Goal: Task Accomplishment & Management: Manage account settings

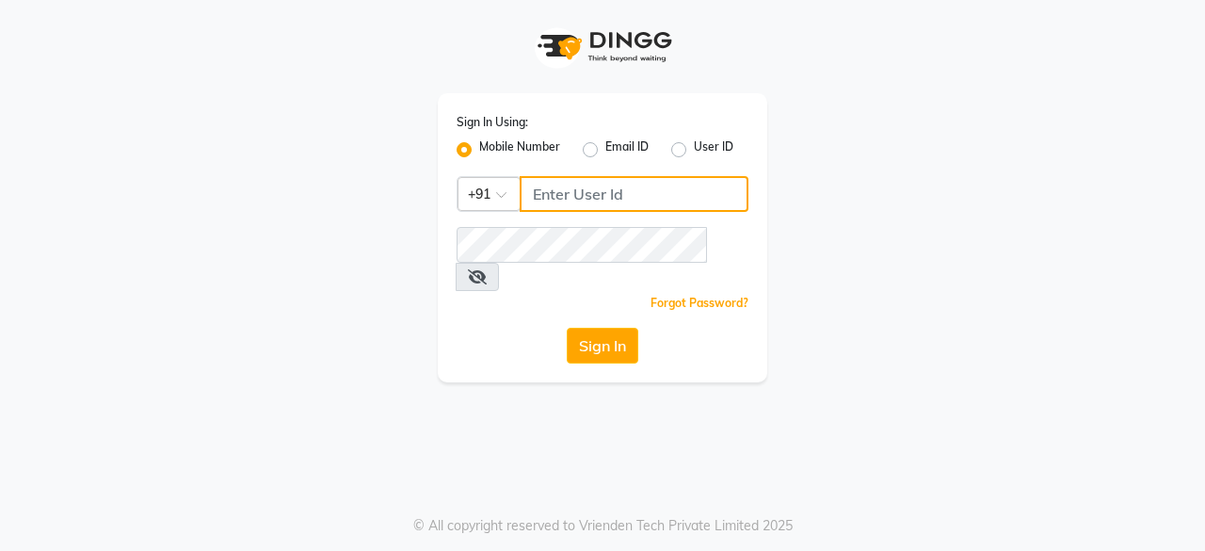
drag, startPoint x: 0, startPoint y: 0, endPoint x: 669, endPoint y: 195, distance: 697.0
click at [669, 195] on input "Username" at bounding box center [634, 194] width 229 height 36
type input "9818336917"
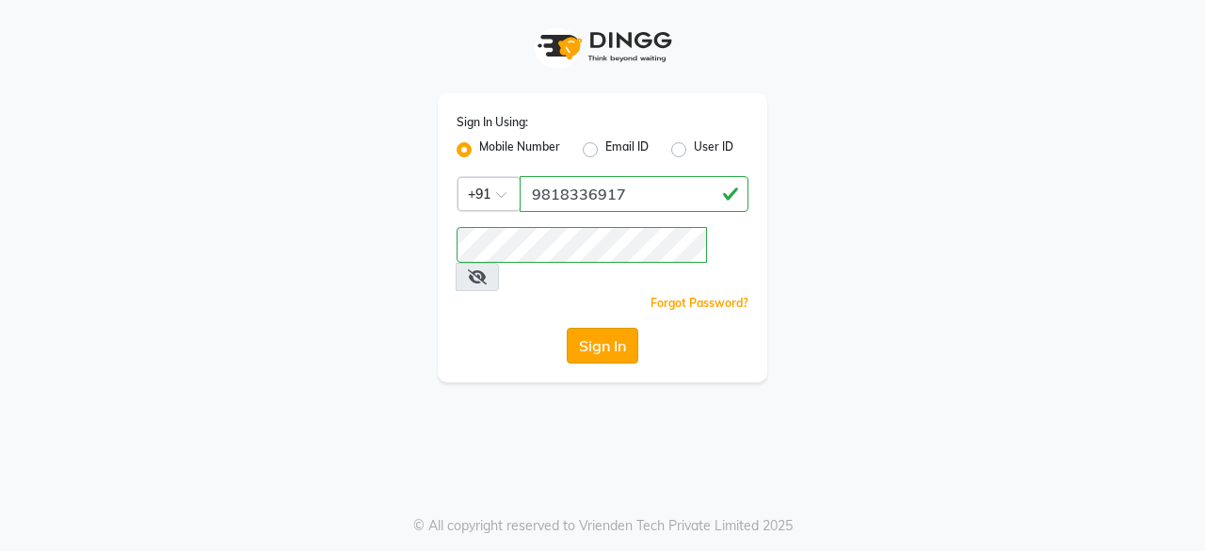
click at [617, 328] on button "Sign In" at bounding box center [603, 346] width 72 height 36
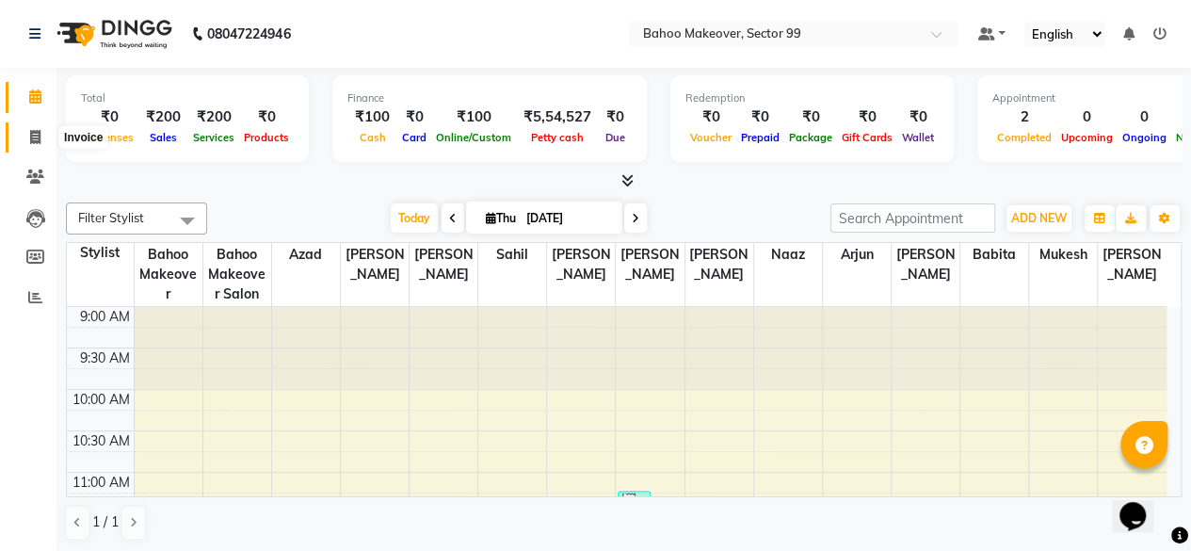
click at [40, 144] on span at bounding box center [35, 138] width 33 height 22
select select "service"
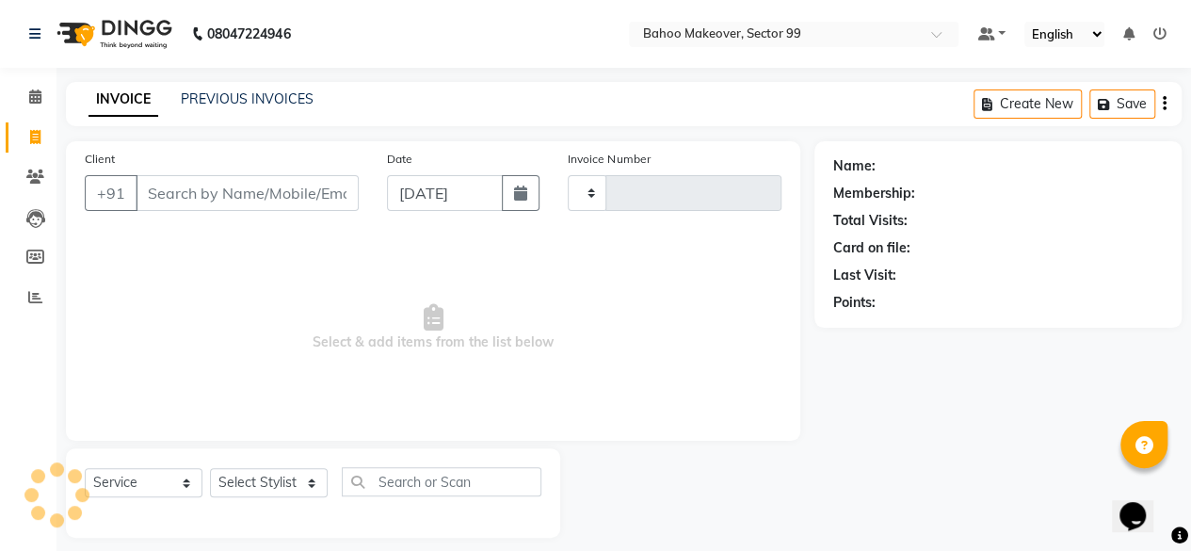
type input "3047"
select select "6856"
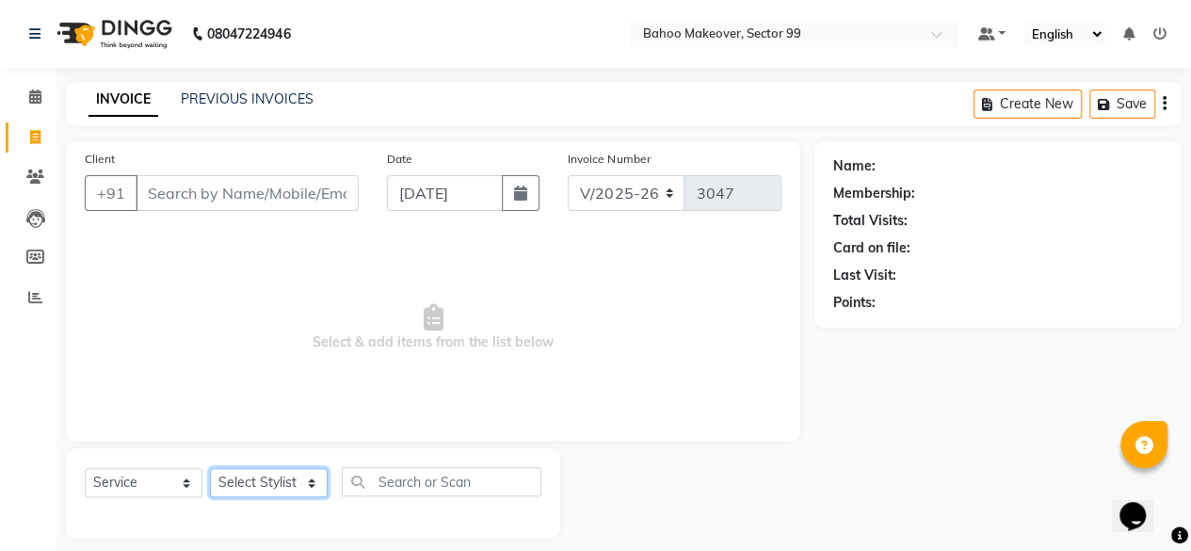
click at [312, 487] on select "Select Stylist [PERSON_NAME] Makeover Bahoo Makeover Salon [PERSON_NAME] [PERSO…" at bounding box center [269, 482] width 118 height 29
select select "85852"
click at [210, 468] on select "Select Stylist [PERSON_NAME] Makeover Bahoo Makeover Salon [PERSON_NAME] [PERSO…" at bounding box center [269, 482] width 118 height 29
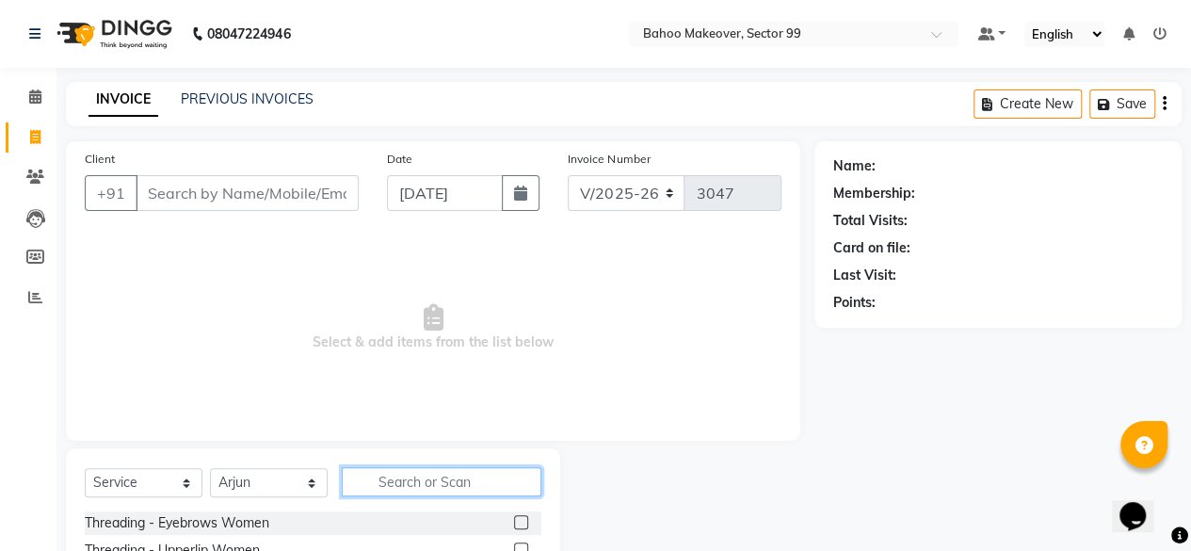
click at [439, 474] on input "text" at bounding box center [442, 481] width 200 height 29
type input "shave"
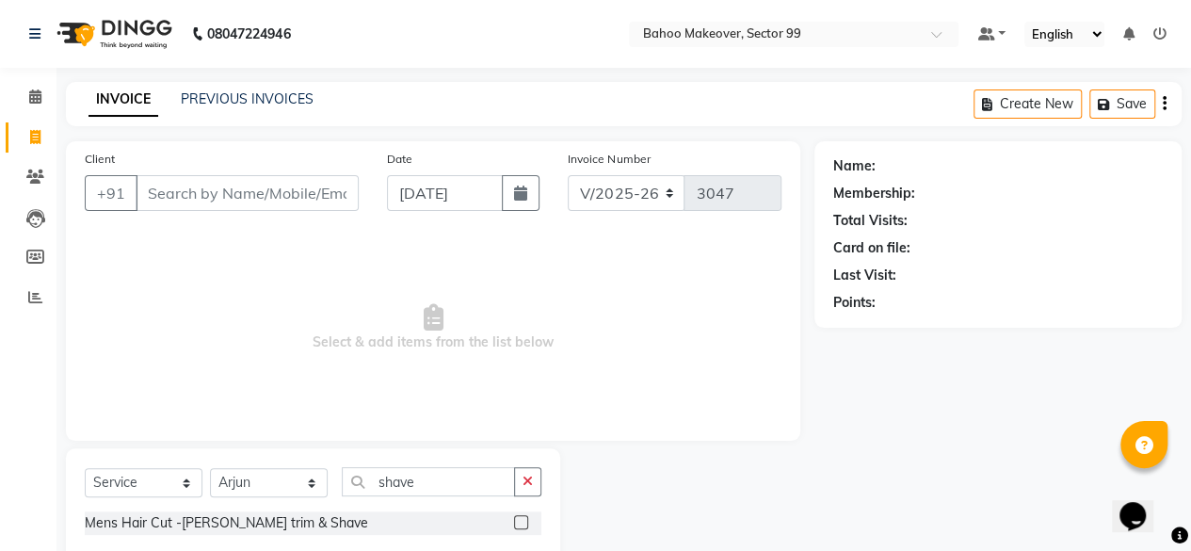
click at [525, 520] on label at bounding box center [521, 522] width 14 height 14
click at [525, 520] on input "checkbox" at bounding box center [520, 523] width 12 height 12
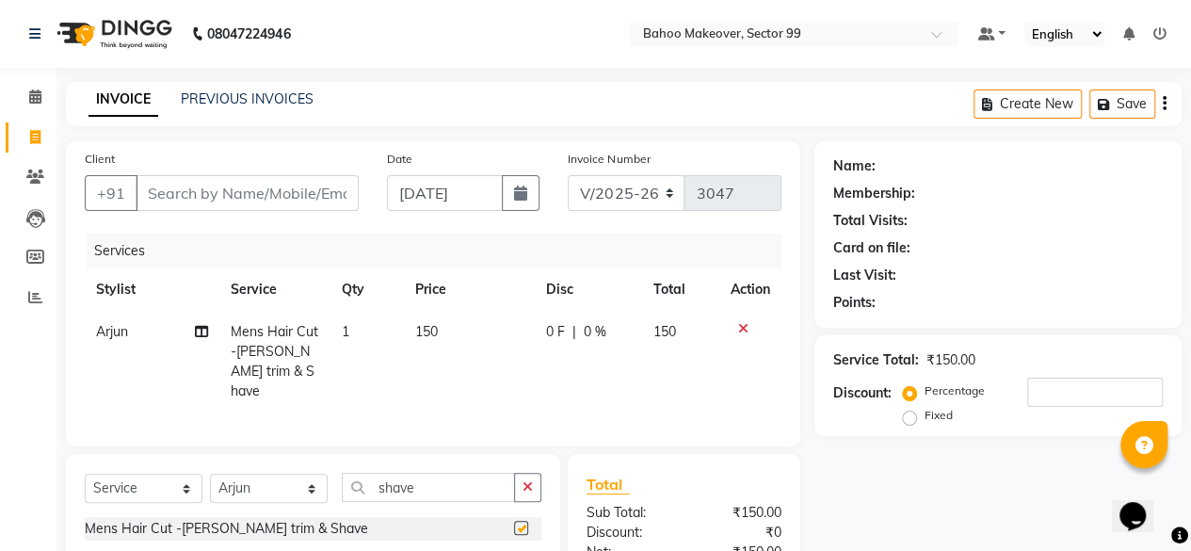
checkbox input "false"
click at [442, 330] on td "150" at bounding box center [469, 362] width 131 height 102
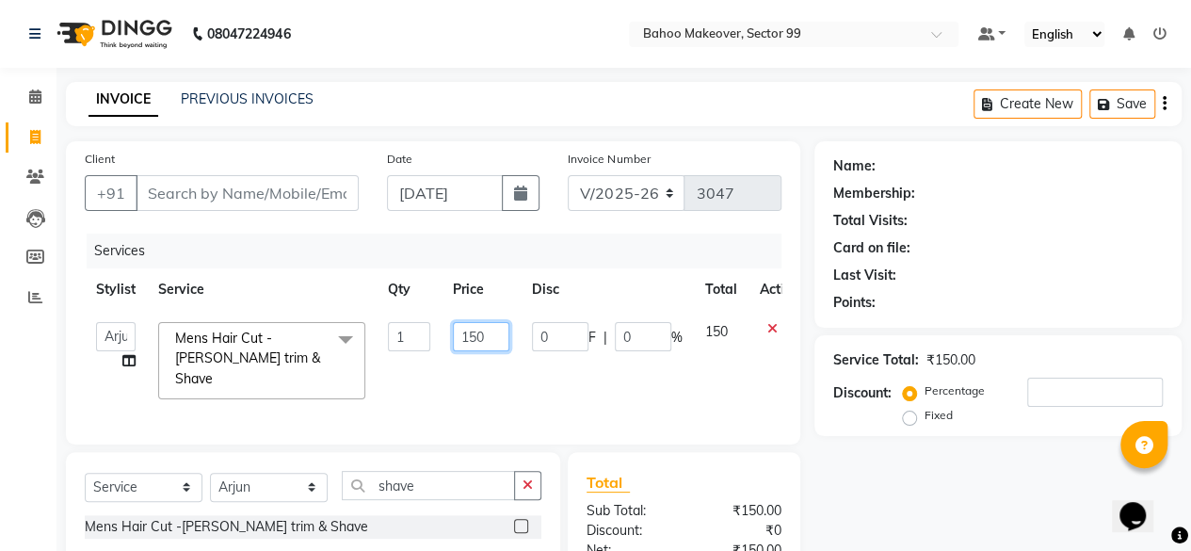
click at [496, 334] on input "150" at bounding box center [481, 336] width 56 height 29
type input "1"
type input "200"
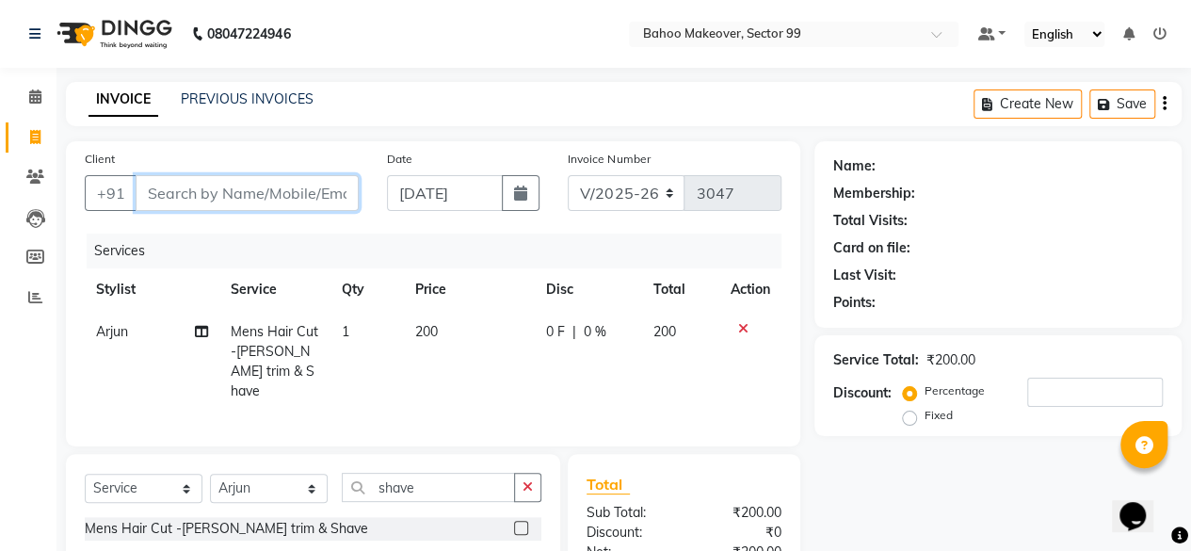
click at [253, 186] on input "Client" at bounding box center [247, 193] width 223 height 36
type input "8"
type input "0"
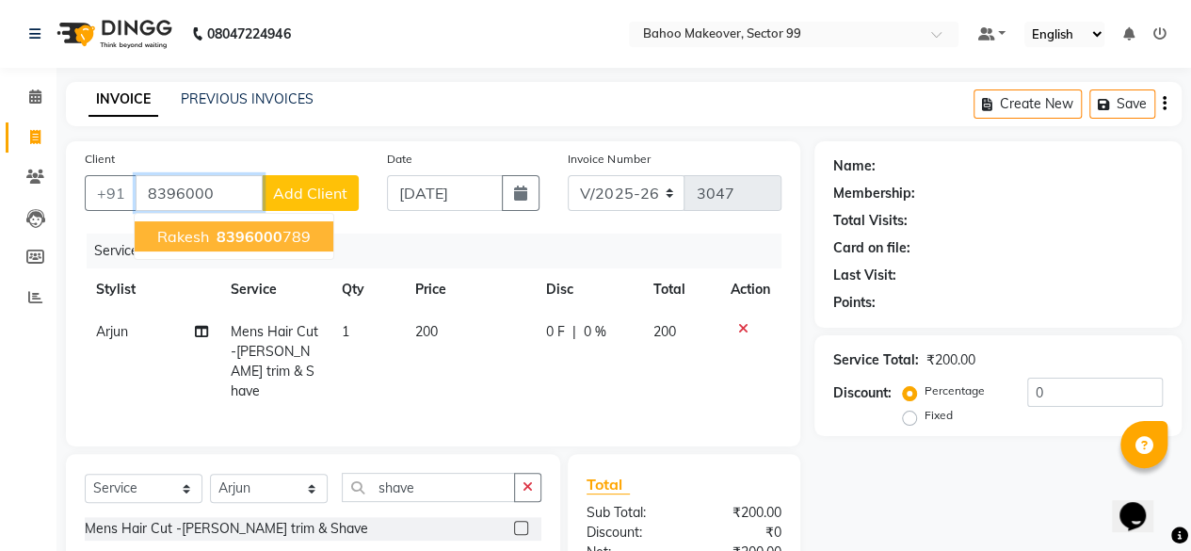
click at [278, 240] on span "8396000" at bounding box center [249, 236] width 66 height 19
type input "8396000789"
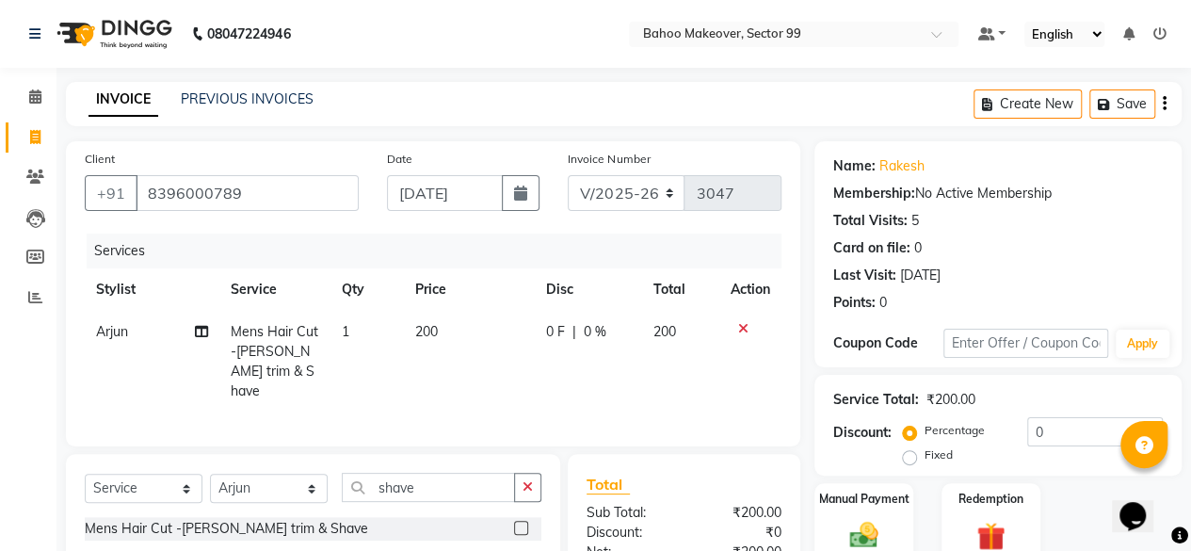
scroll to position [162, 0]
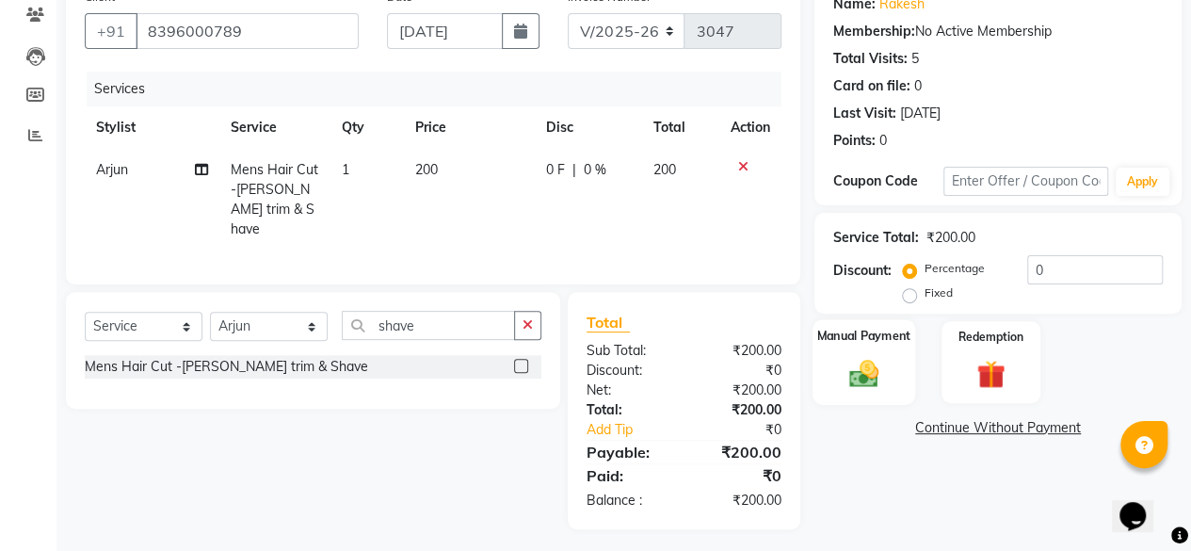
click at [864, 381] on img at bounding box center [864, 373] width 48 height 34
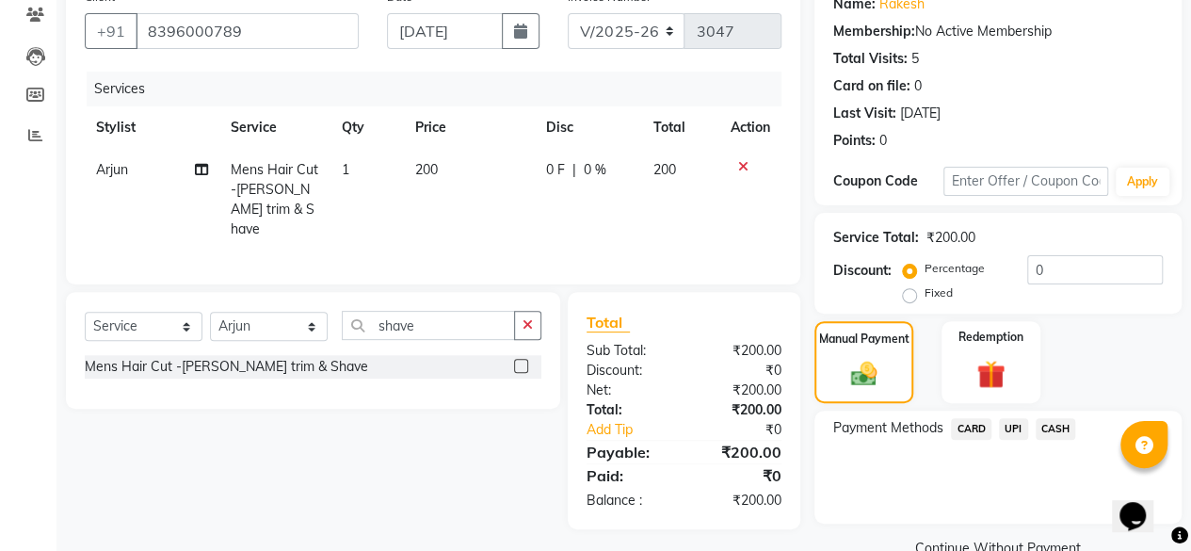
click at [1062, 430] on span "CASH" at bounding box center [1055, 429] width 40 height 22
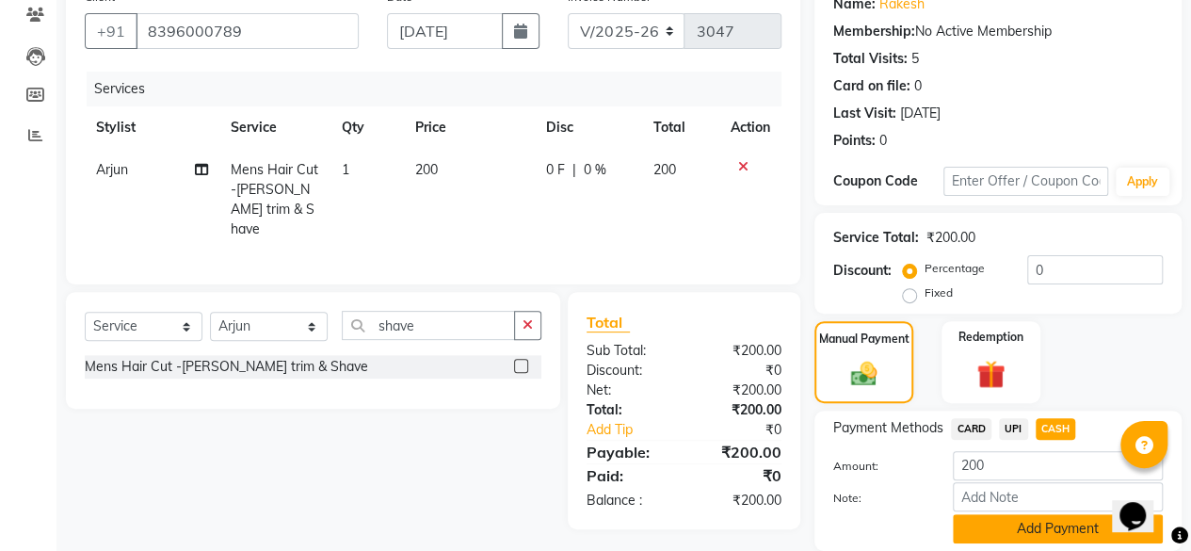
click at [1054, 524] on button "Add Payment" at bounding box center [1058, 528] width 210 height 29
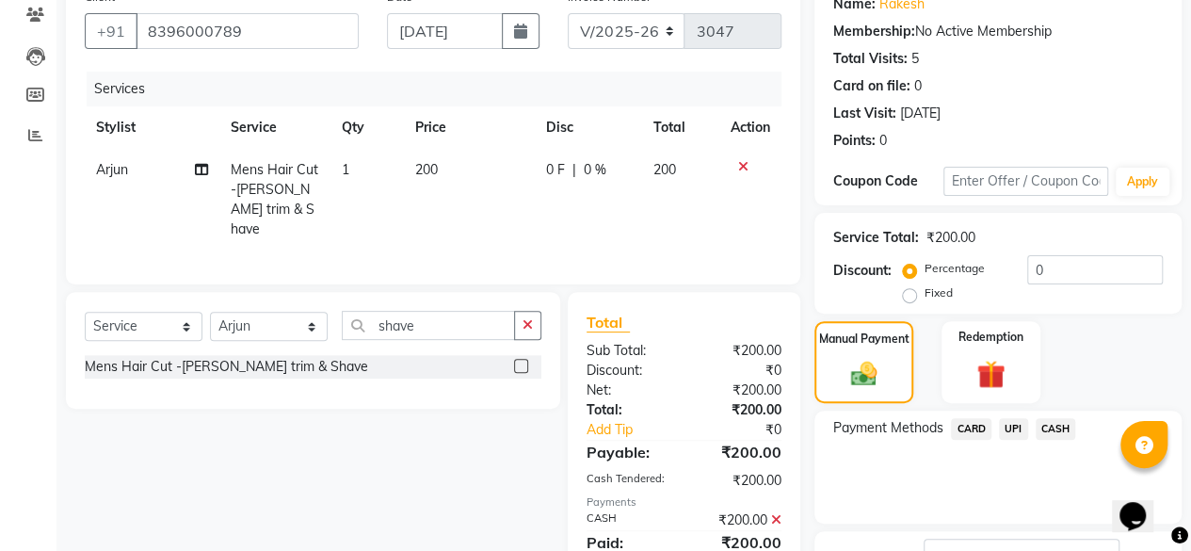
scroll to position [305, 0]
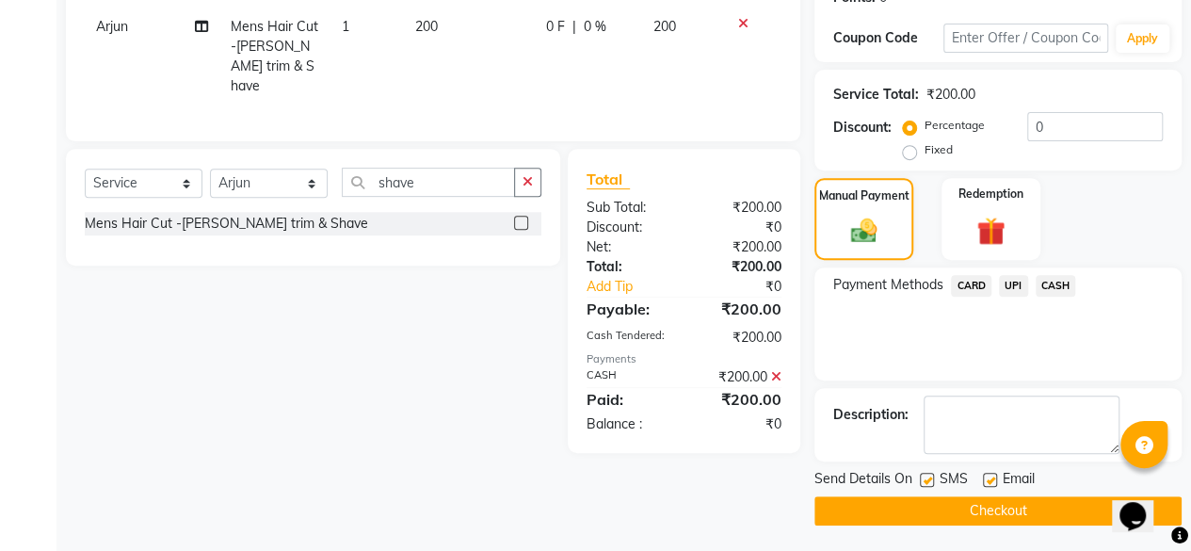
click at [1030, 510] on button "Checkout" at bounding box center [997, 510] width 367 height 29
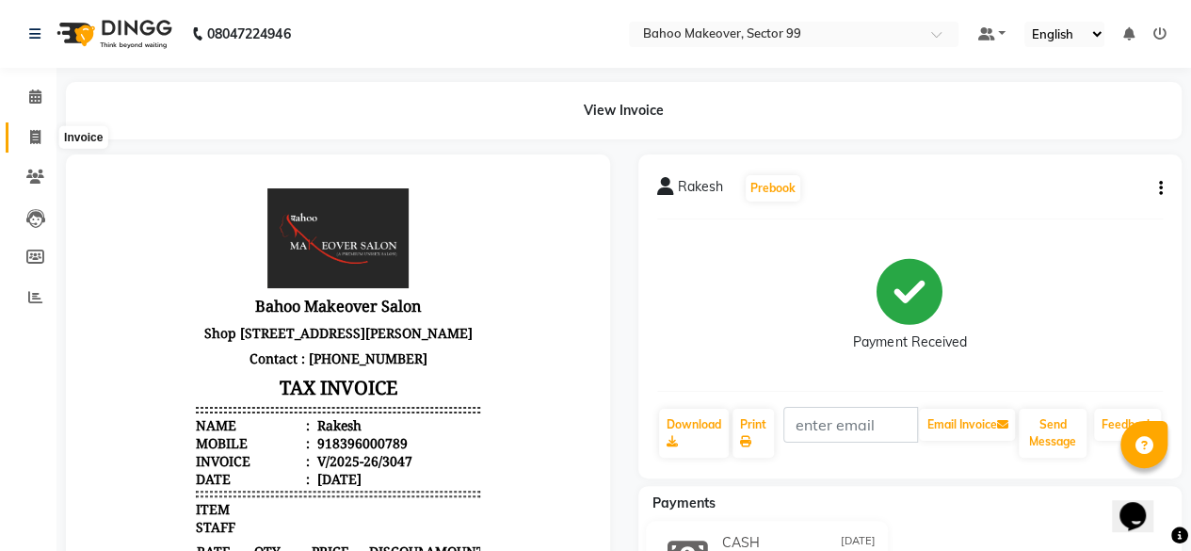
click at [46, 133] on span at bounding box center [35, 138] width 33 height 22
select select "service"
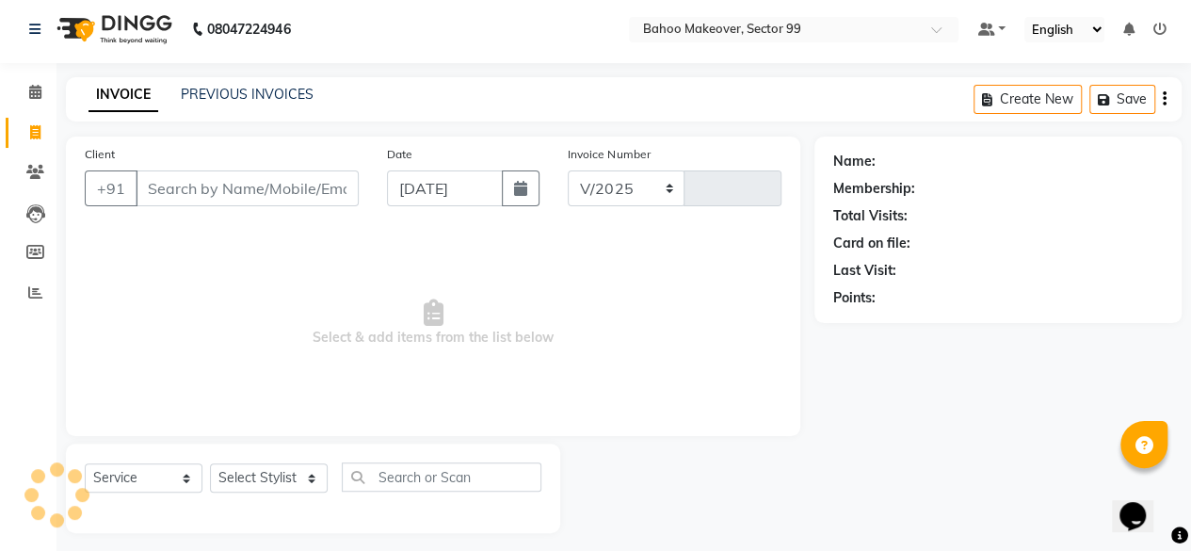
select select "6856"
type input "3048"
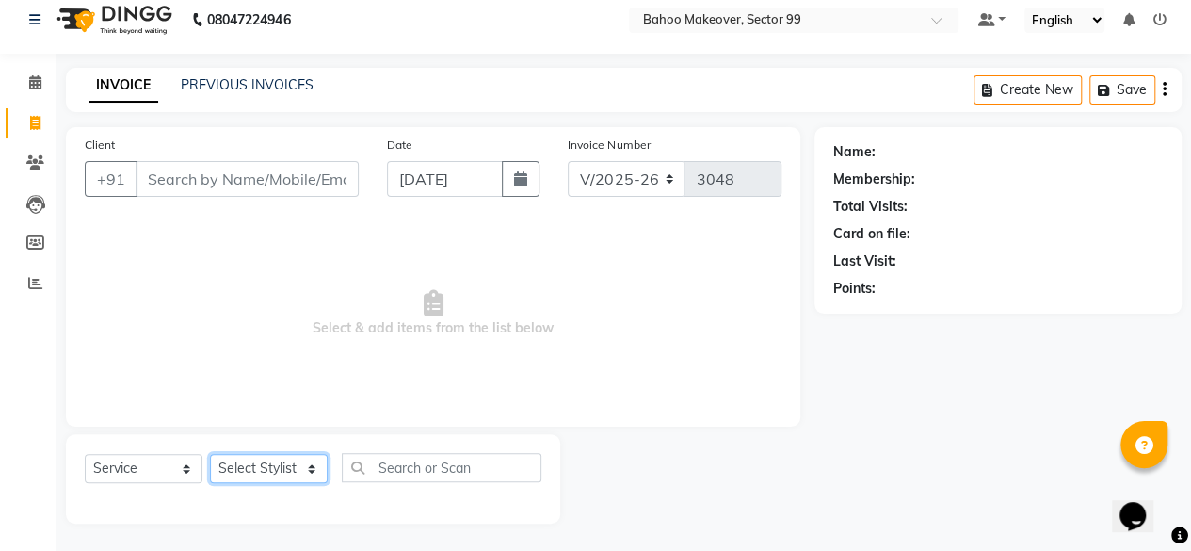
click at [314, 468] on select "Select Stylist" at bounding box center [269, 468] width 118 height 29
click at [310, 467] on select "Select Stylist" at bounding box center [269, 468] width 118 height 29
click at [356, 333] on span "Select & add items from the list below" at bounding box center [433, 313] width 697 height 188
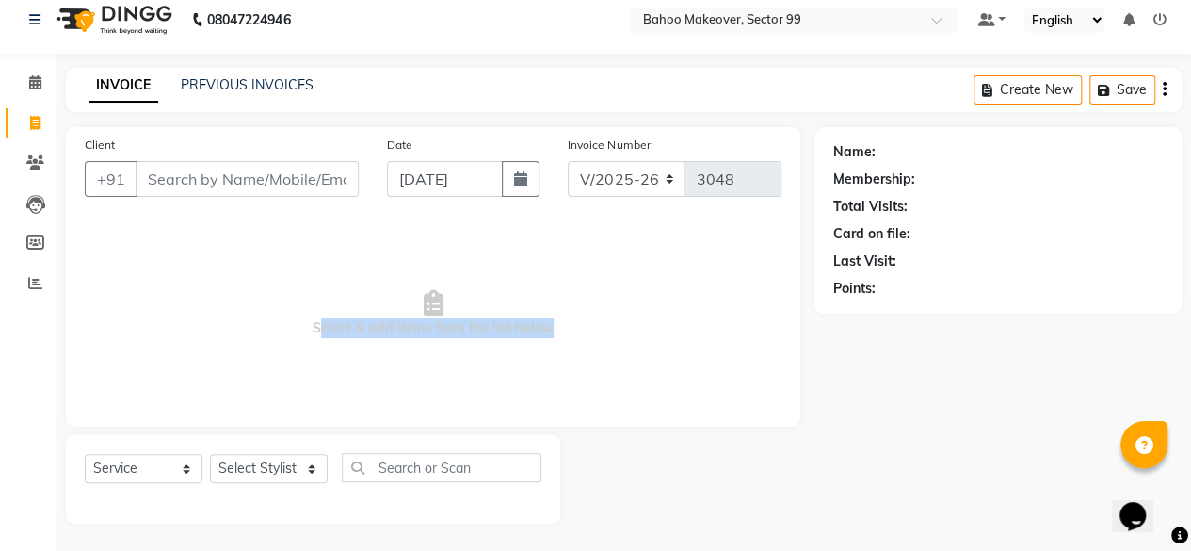
click at [356, 333] on span "Select & add items from the list below" at bounding box center [433, 313] width 697 height 188
click at [606, 323] on span "Select & add items from the list below" at bounding box center [433, 313] width 697 height 188
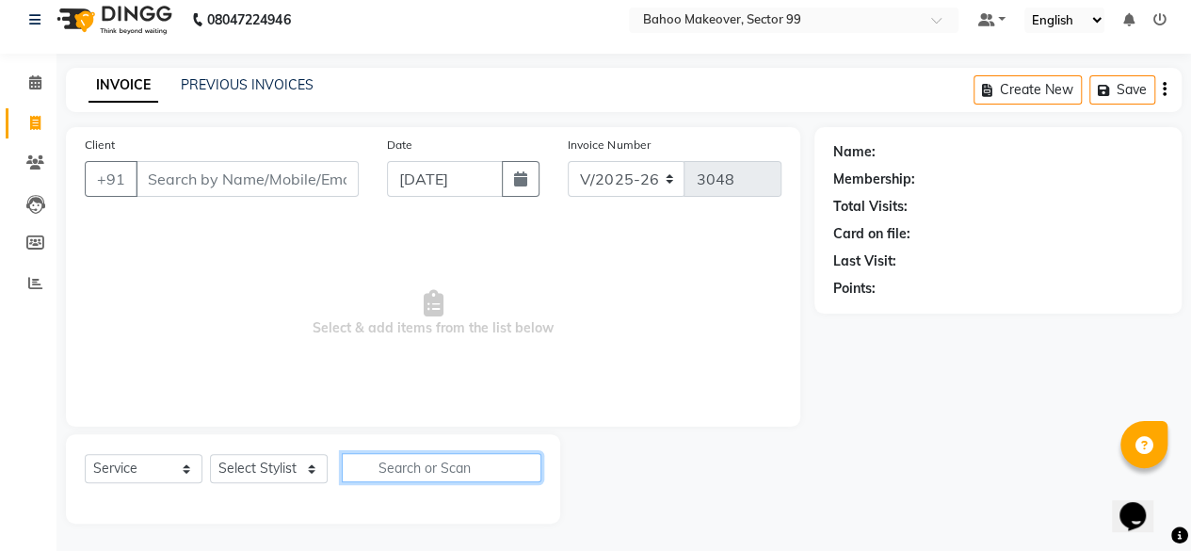
click at [480, 458] on input "text" at bounding box center [442, 467] width 200 height 29
click at [315, 467] on select "Select Stylist [PERSON_NAME] Makeover Bahoo Makeover Salon [PERSON_NAME] [PERSO…" at bounding box center [269, 468] width 118 height 29
select select "85852"
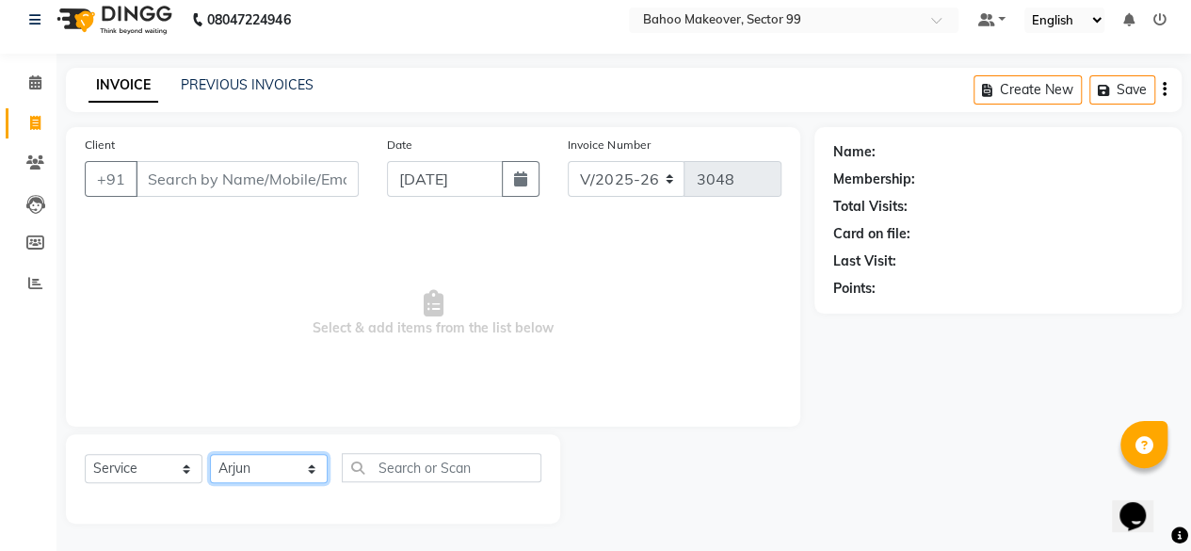
click at [210, 454] on select "Select Stylist [PERSON_NAME] Makeover Bahoo Makeover Salon [PERSON_NAME] [PERSO…" at bounding box center [269, 468] width 118 height 29
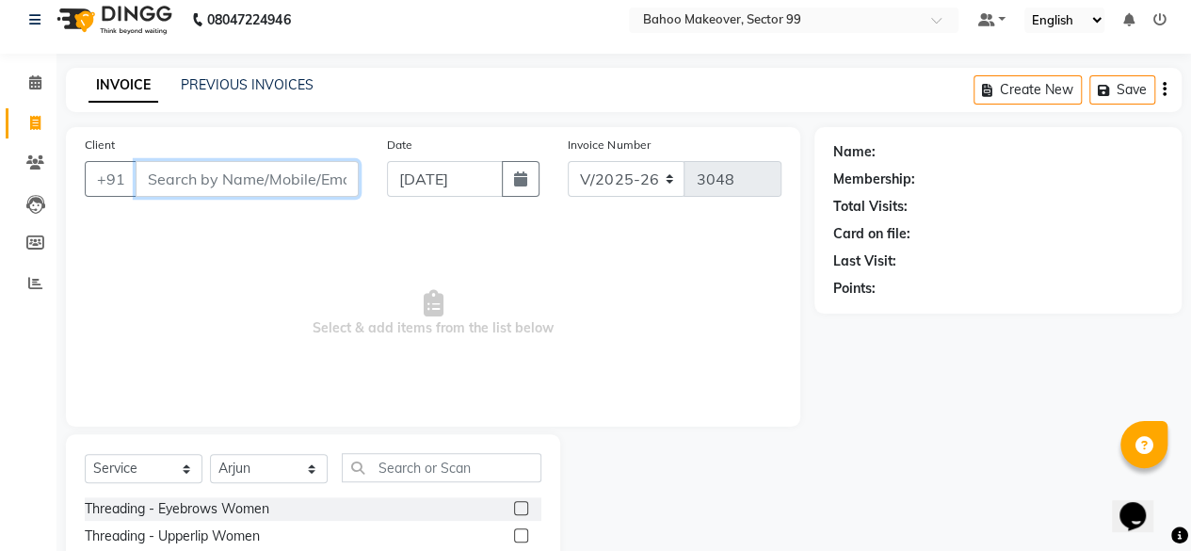
click at [264, 172] on input "Client" at bounding box center [247, 179] width 223 height 36
type input "868384492"
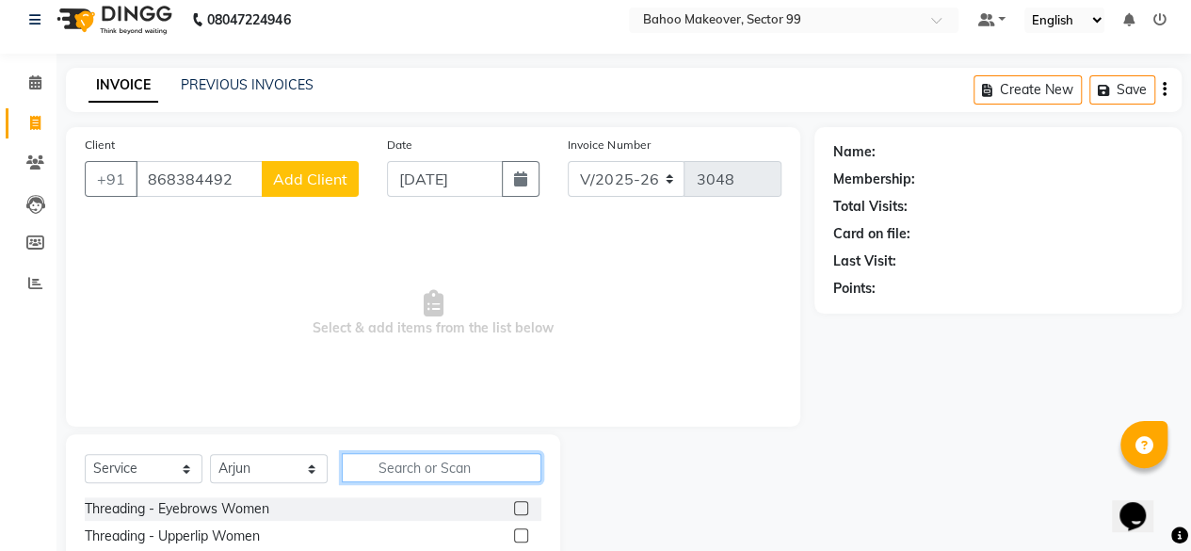
click at [474, 468] on input "text" at bounding box center [442, 467] width 200 height 29
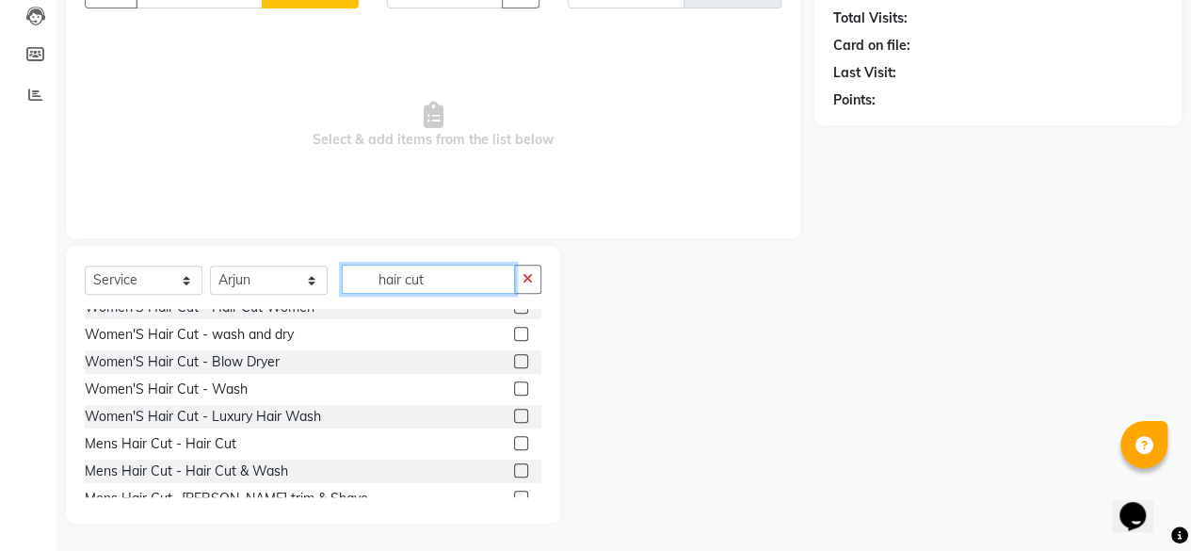
scroll to position [145, 0]
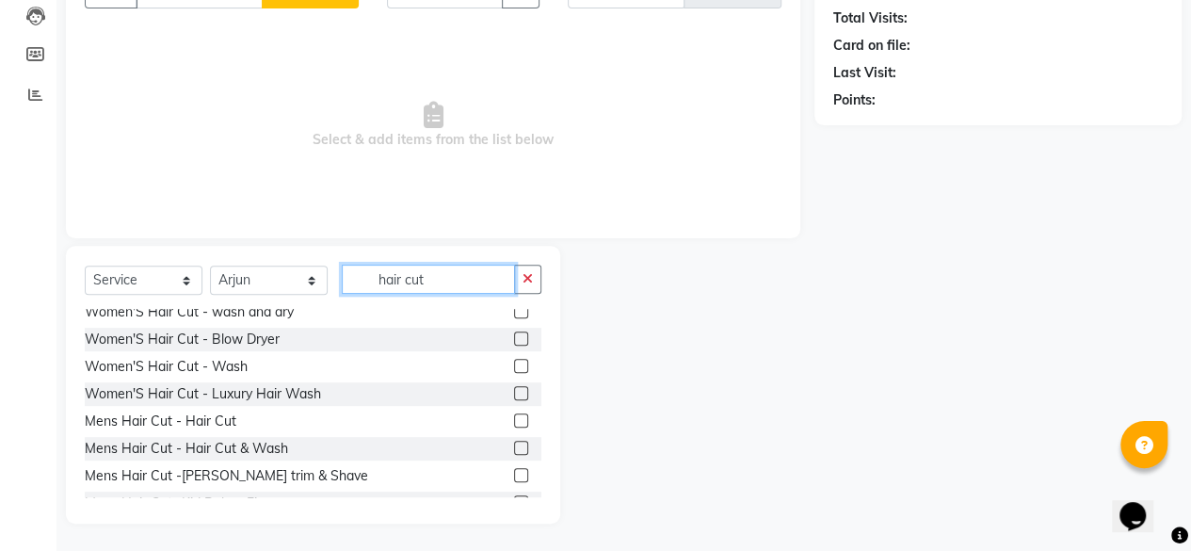
type input "hair cut"
click at [514, 414] on label at bounding box center [521, 420] width 14 height 14
click at [514, 415] on input "checkbox" at bounding box center [520, 421] width 12 height 12
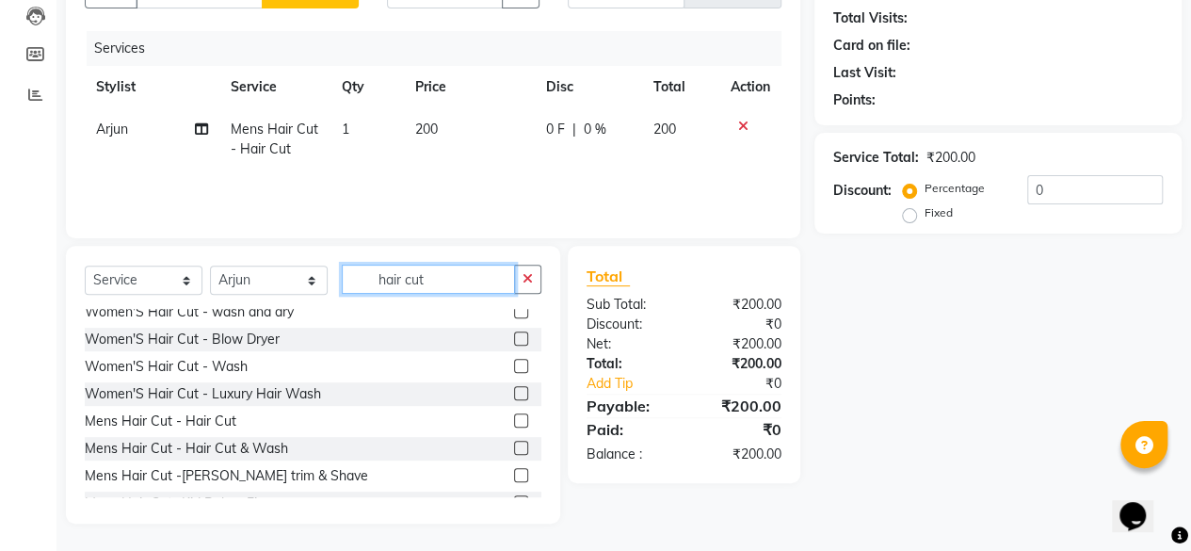
click at [458, 285] on input "hair cut" at bounding box center [428, 278] width 173 height 29
click at [514, 419] on label at bounding box center [521, 420] width 14 height 14
click at [514, 419] on input "checkbox" at bounding box center [520, 421] width 12 height 12
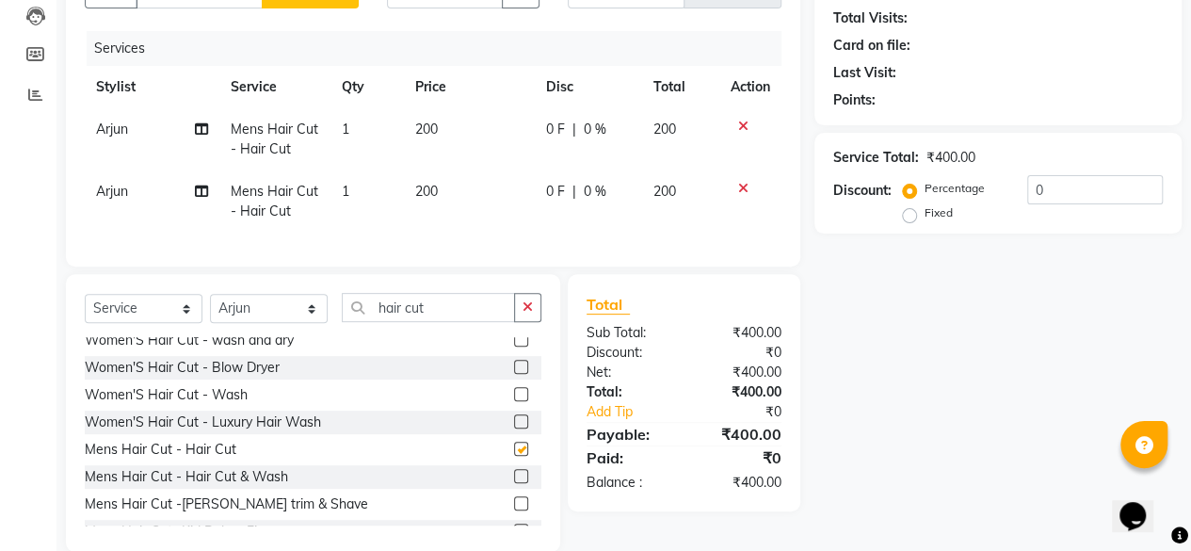
checkbox input "false"
click at [472, 322] on input "hair cut" at bounding box center [428, 307] width 173 height 29
type input "h"
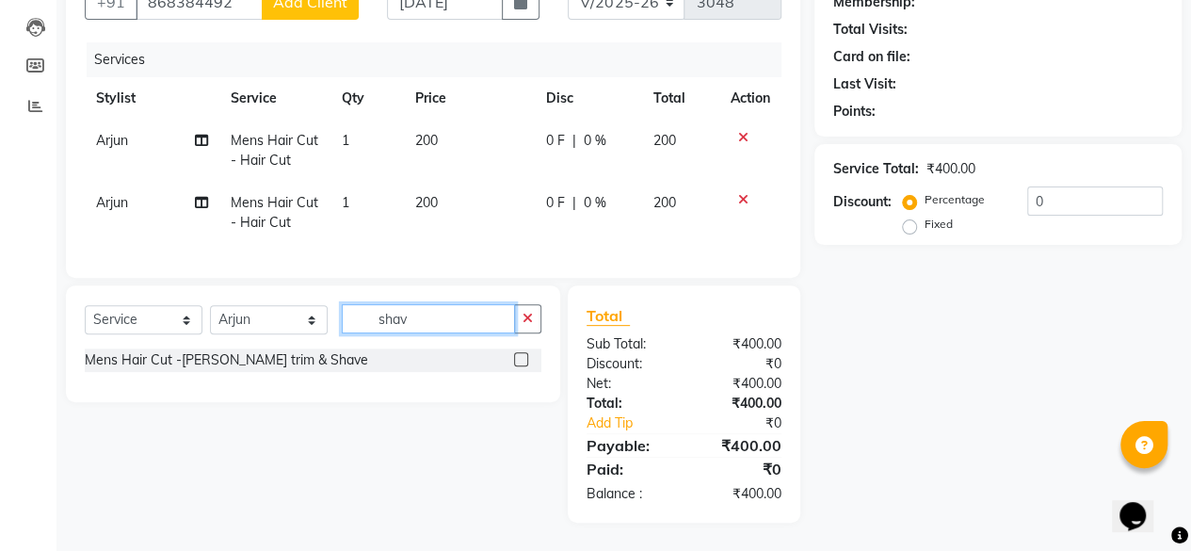
scroll to position [0, 0]
type input "shave"
click at [522, 364] on label at bounding box center [521, 359] width 14 height 14
click at [522, 364] on input "checkbox" at bounding box center [520, 360] width 12 height 12
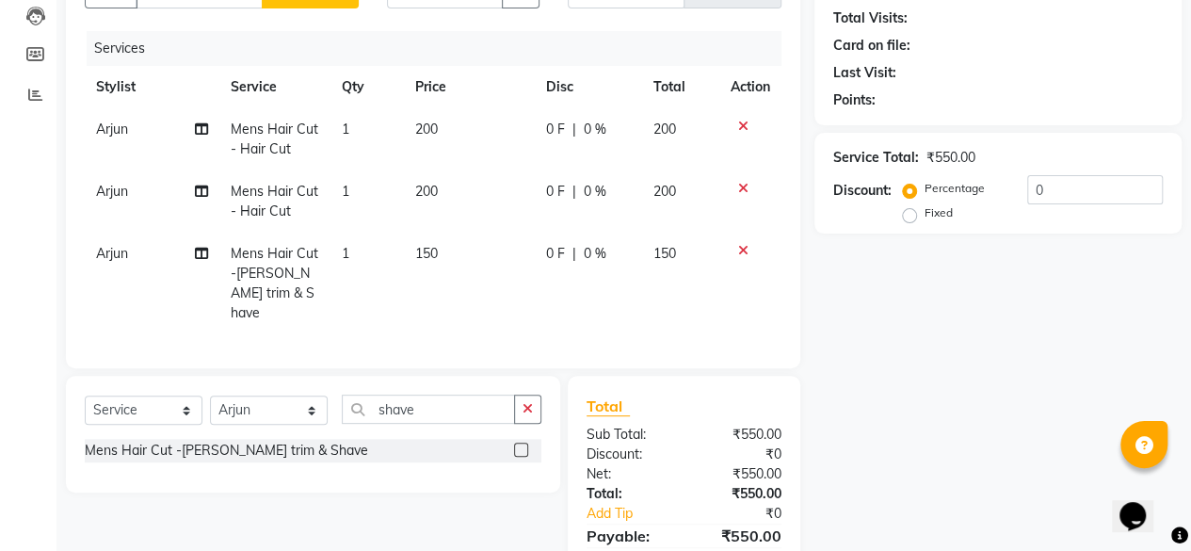
click at [523, 445] on label at bounding box center [521, 449] width 14 height 14
click at [523, 445] on input "checkbox" at bounding box center [520, 450] width 12 height 12
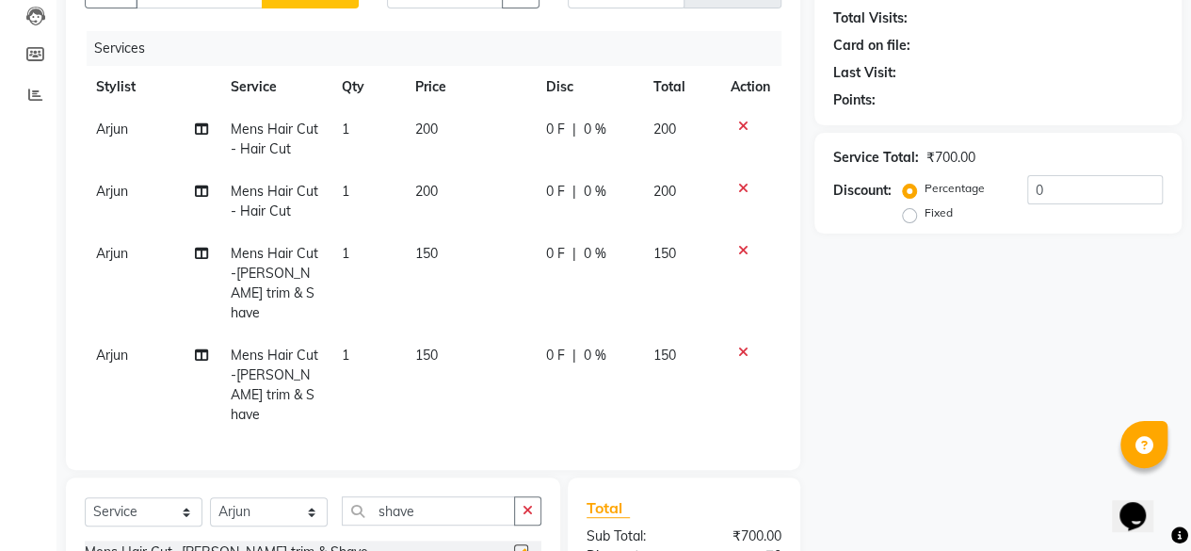
checkbox input "false"
click at [446, 247] on td "150" at bounding box center [469, 283] width 131 height 102
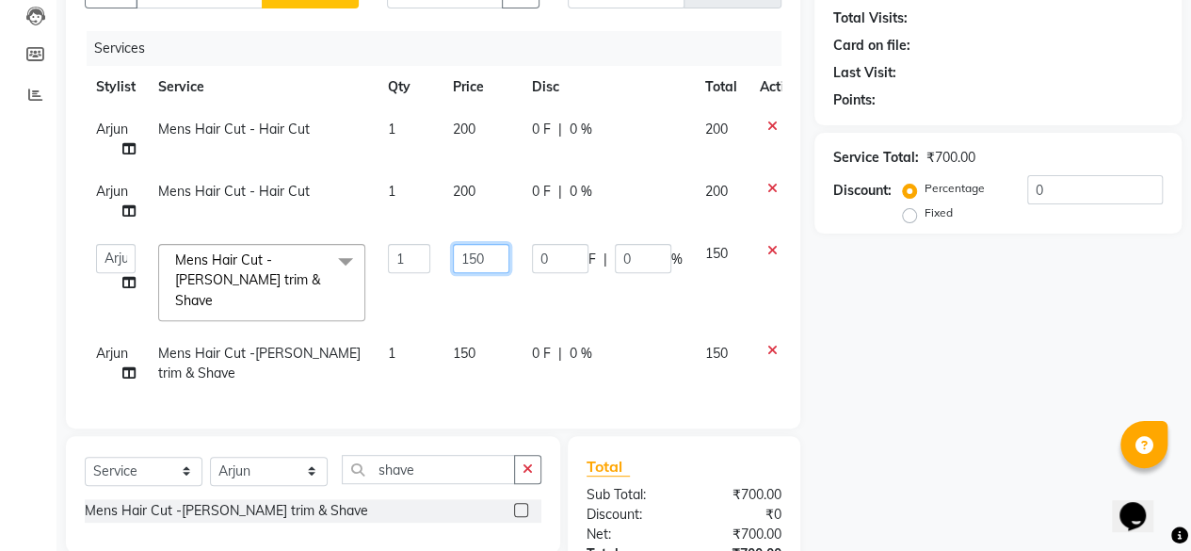
click at [490, 255] on input "150" at bounding box center [481, 258] width 56 height 29
type input "1"
type input "200"
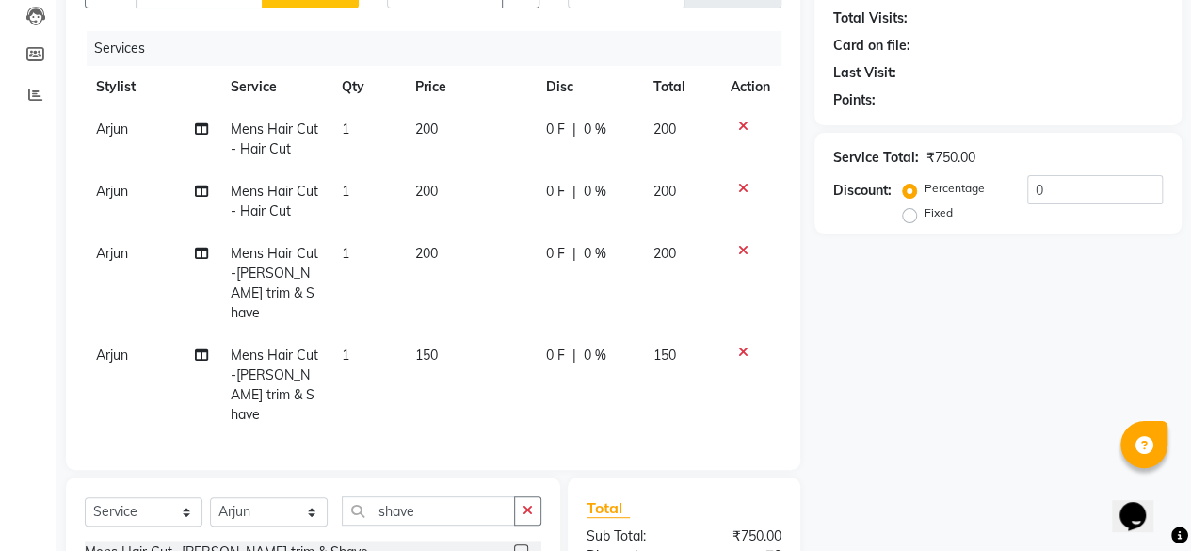
click at [478, 334] on td "150" at bounding box center [469, 385] width 131 height 102
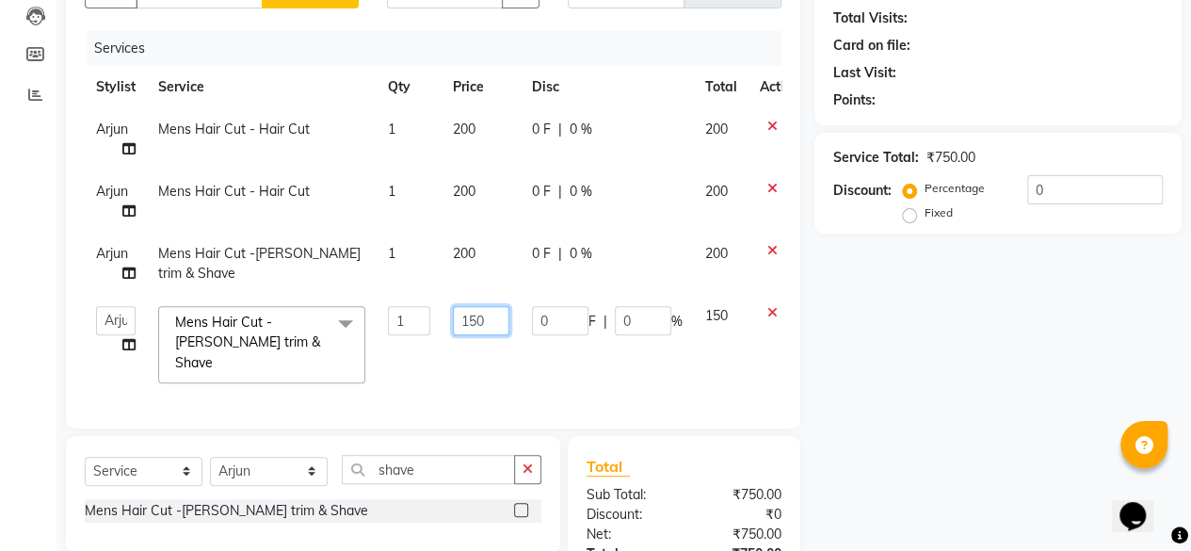
click at [499, 312] on input "150" at bounding box center [481, 320] width 56 height 29
type input "1"
type input "200"
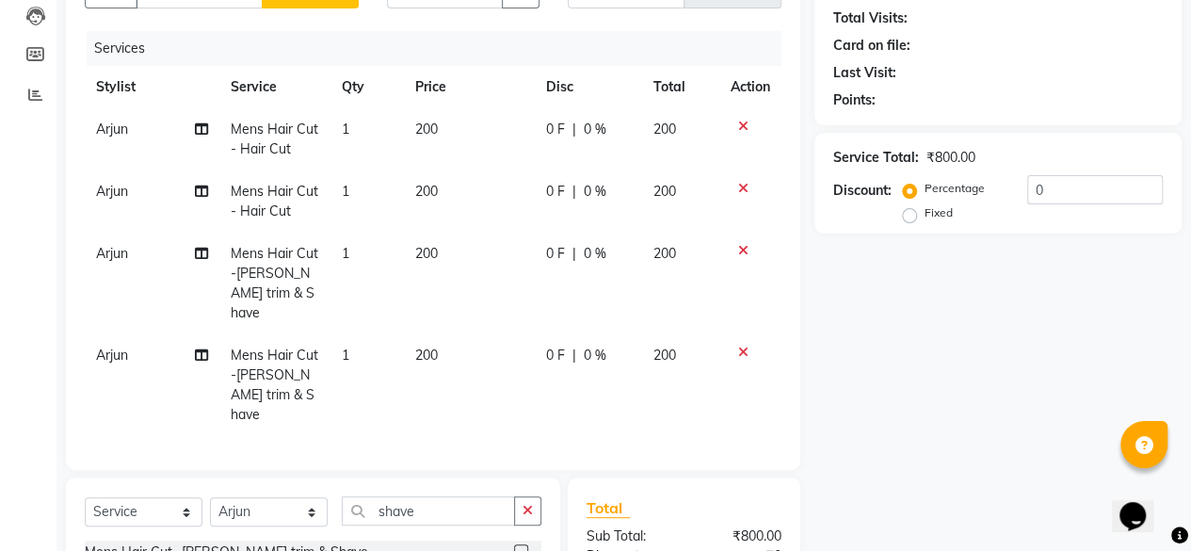
click at [955, 347] on div "Name: Membership: Total Visits: Card on file: Last Visit: Points: Service Total…" at bounding box center [1004, 327] width 381 height 776
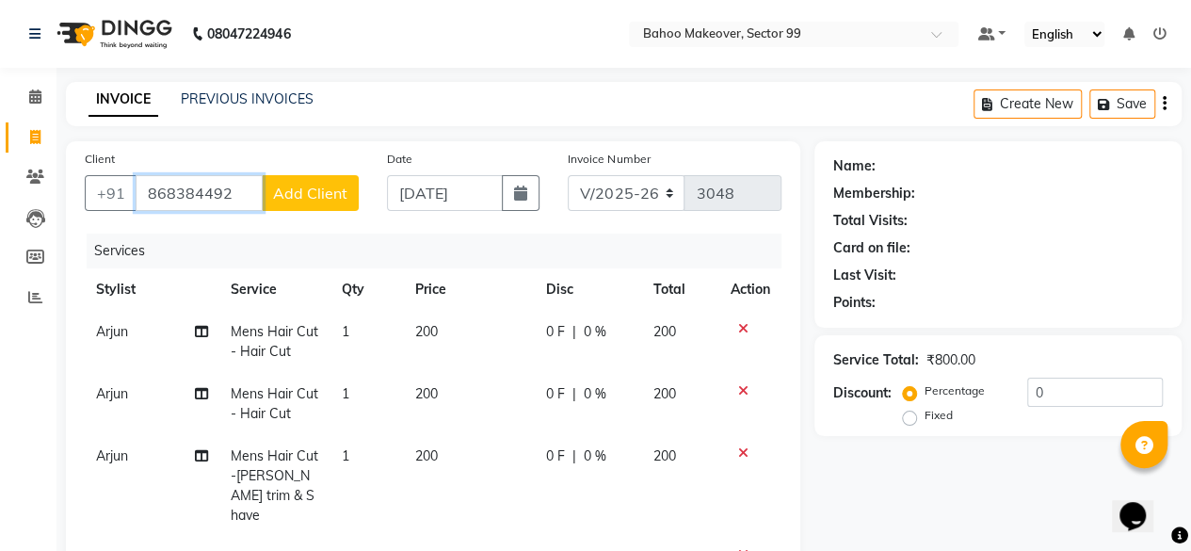
click at [232, 191] on input "868384492" at bounding box center [199, 193] width 127 height 36
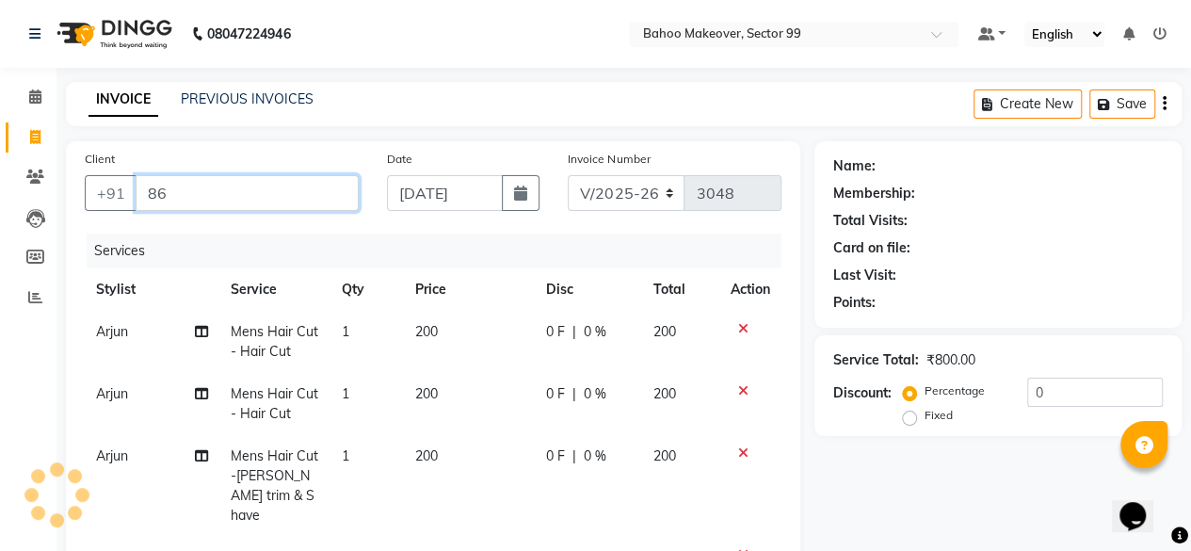
type input "8"
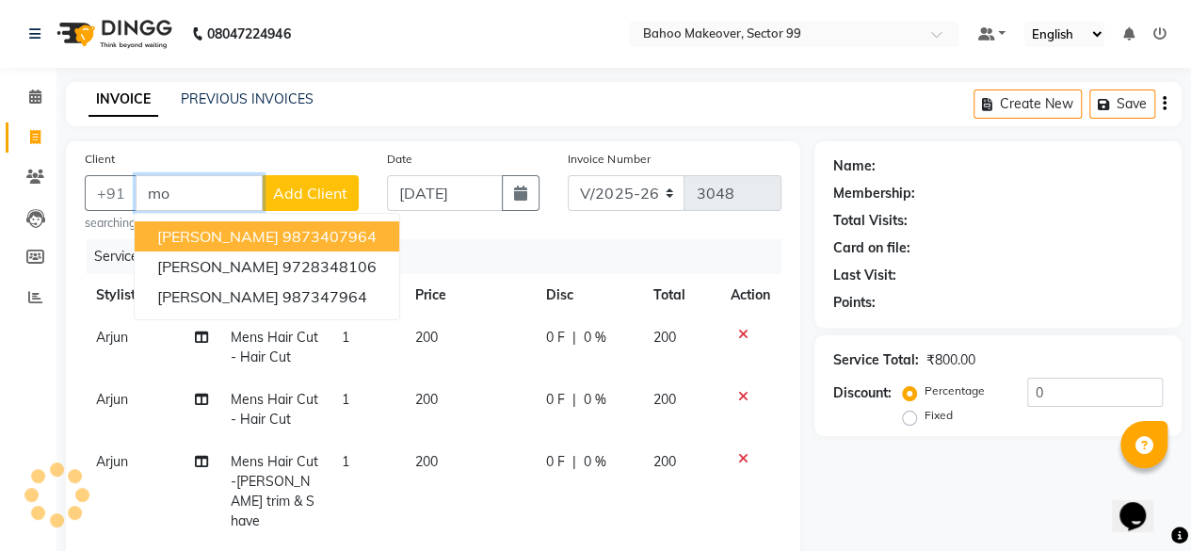
type input "m"
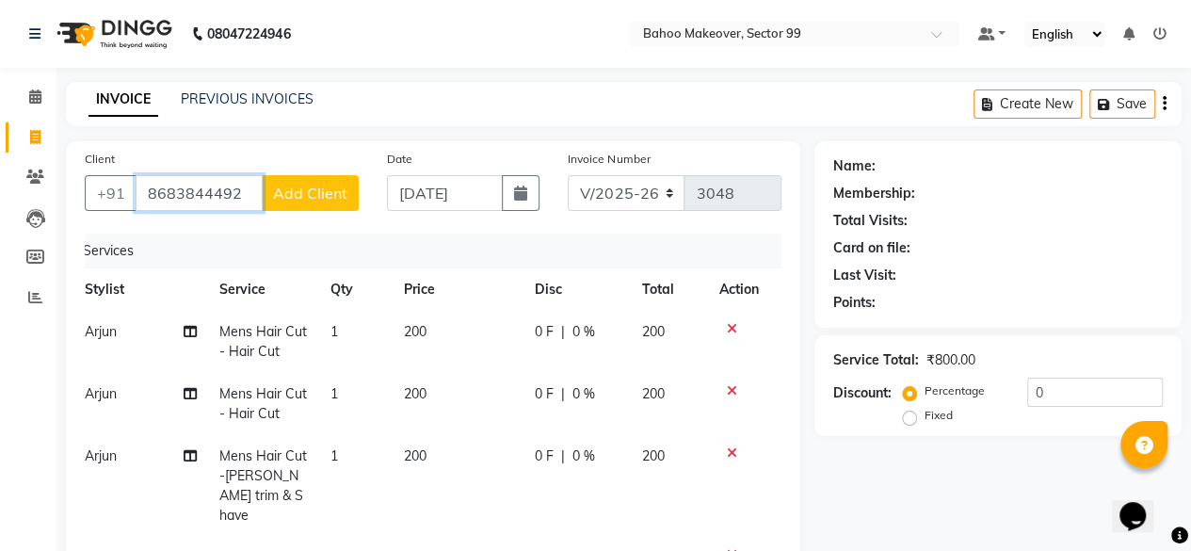
type input "8683844492"
click at [344, 195] on span "Add Client" at bounding box center [310, 193] width 74 height 19
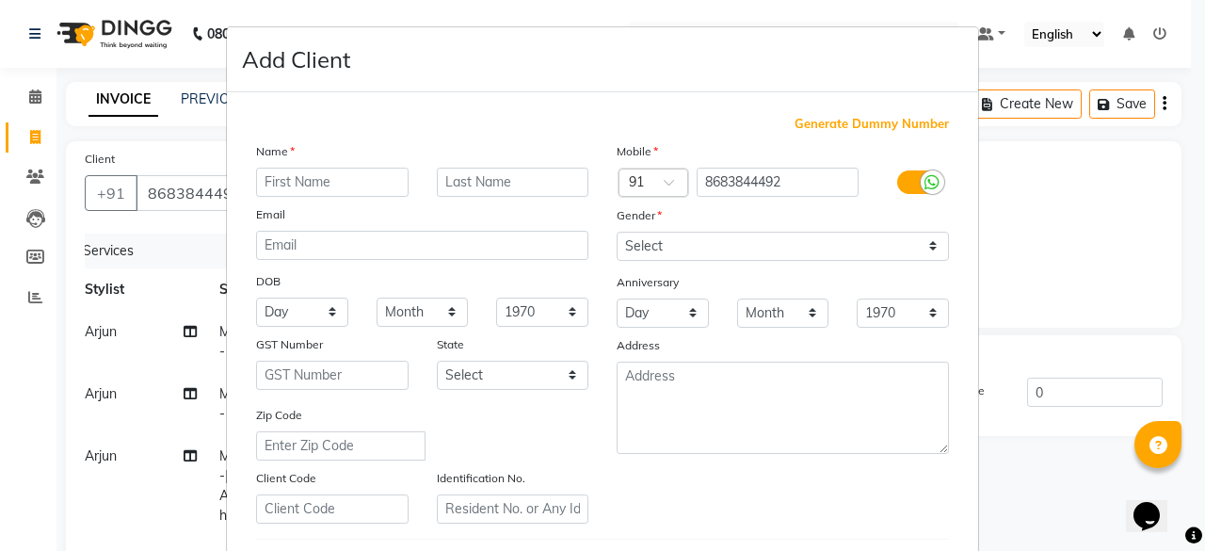
click at [350, 186] on input "text" at bounding box center [332, 182] width 152 height 29
type input "Rohit"
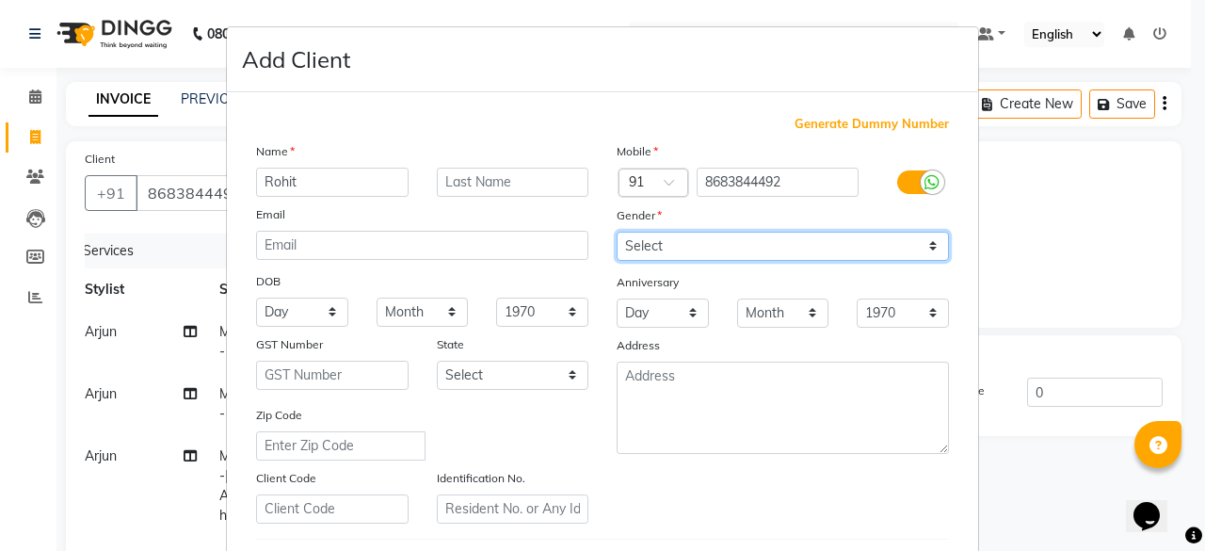
click at [689, 252] on select "Select [DEMOGRAPHIC_DATA] [DEMOGRAPHIC_DATA] Other Prefer Not To Say" at bounding box center [783, 246] width 332 height 29
select select "[DEMOGRAPHIC_DATA]"
click at [617, 232] on select "Select [DEMOGRAPHIC_DATA] [DEMOGRAPHIC_DATA] Other Prefer Not To Say" at bounding box center [783, 246] width 332 height 29
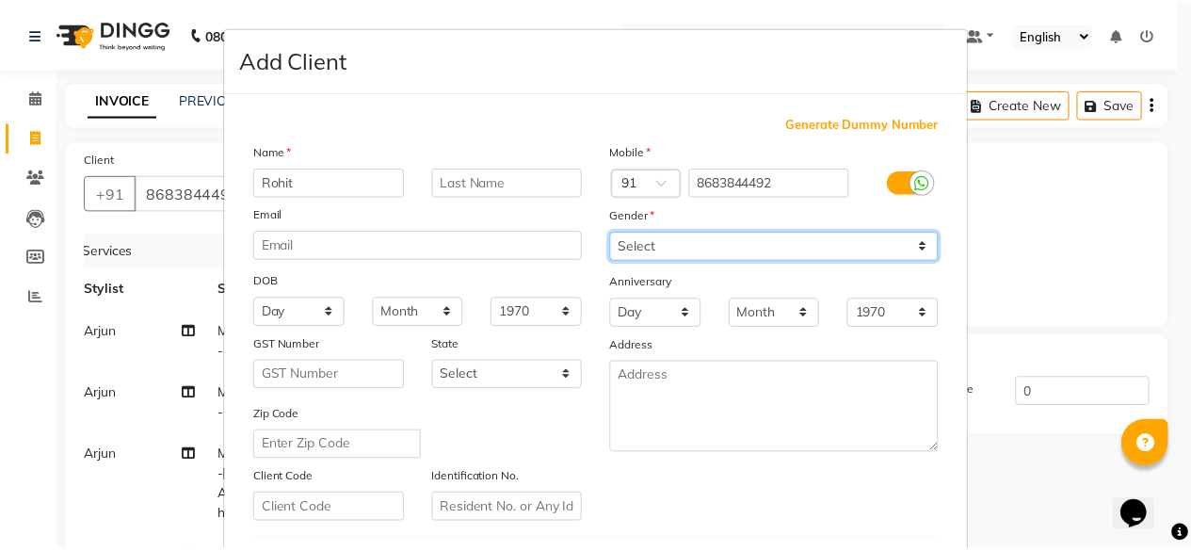
scroll to position [314, 0]
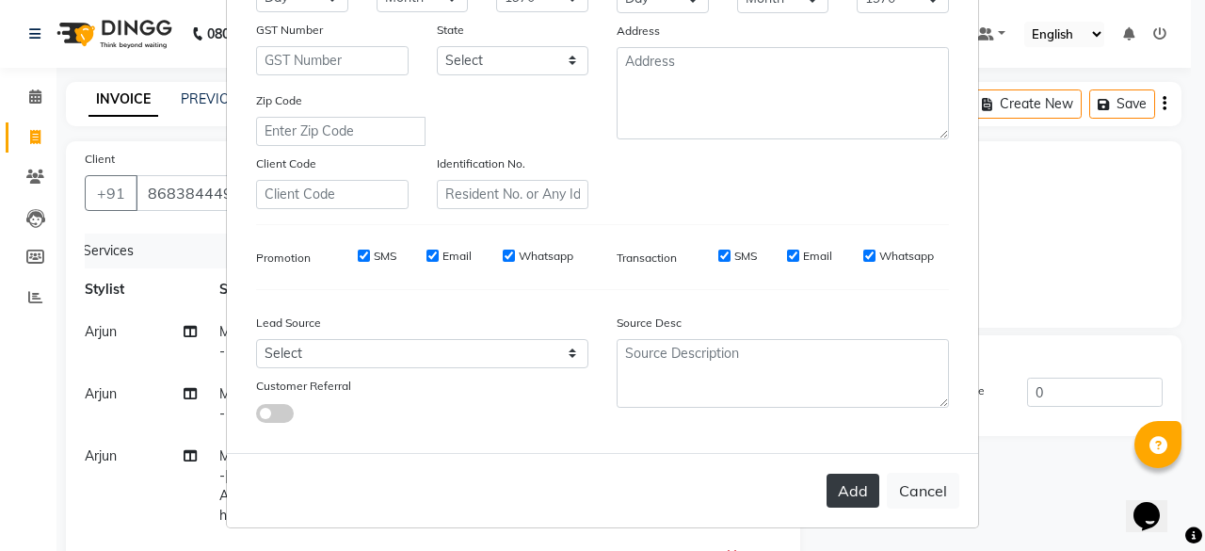
click at [861, 485] on button "Add" at bounding box center [852, 490] width 53 height 34
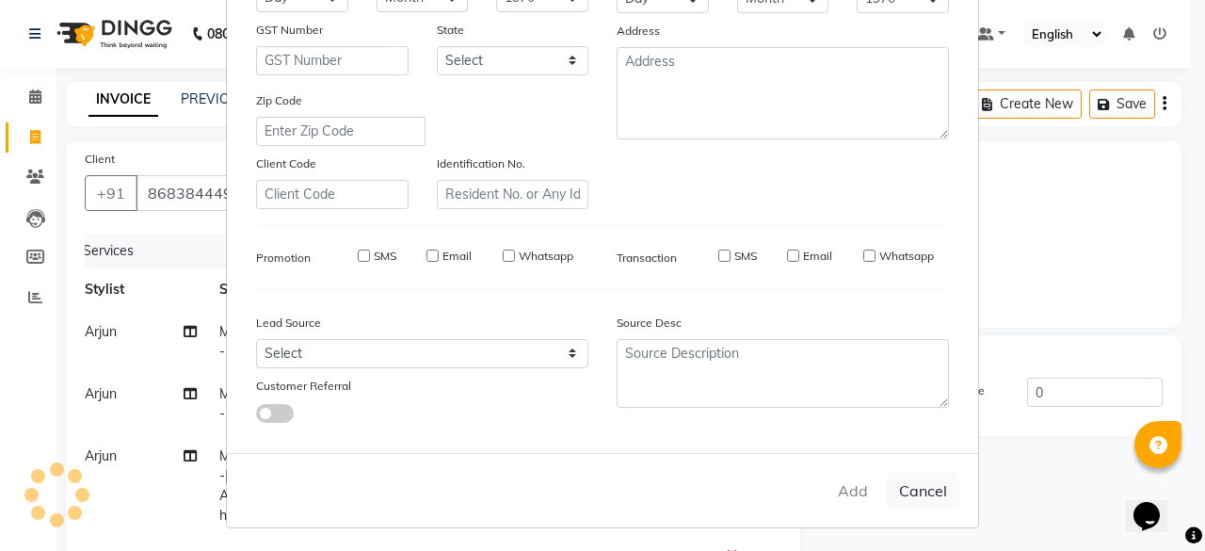
select select
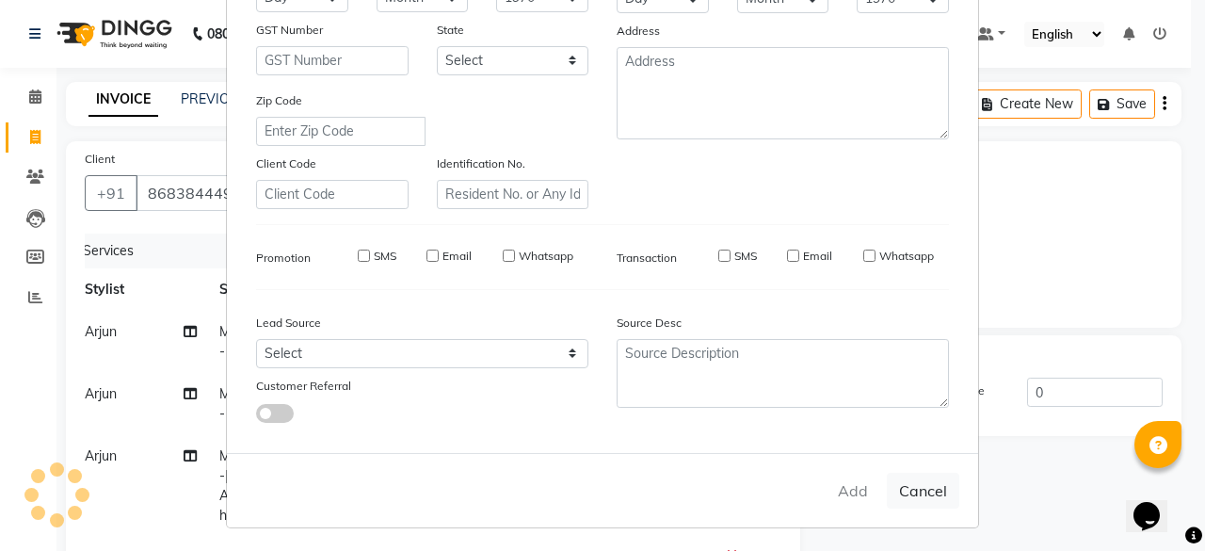
select select
checkbox input "false"
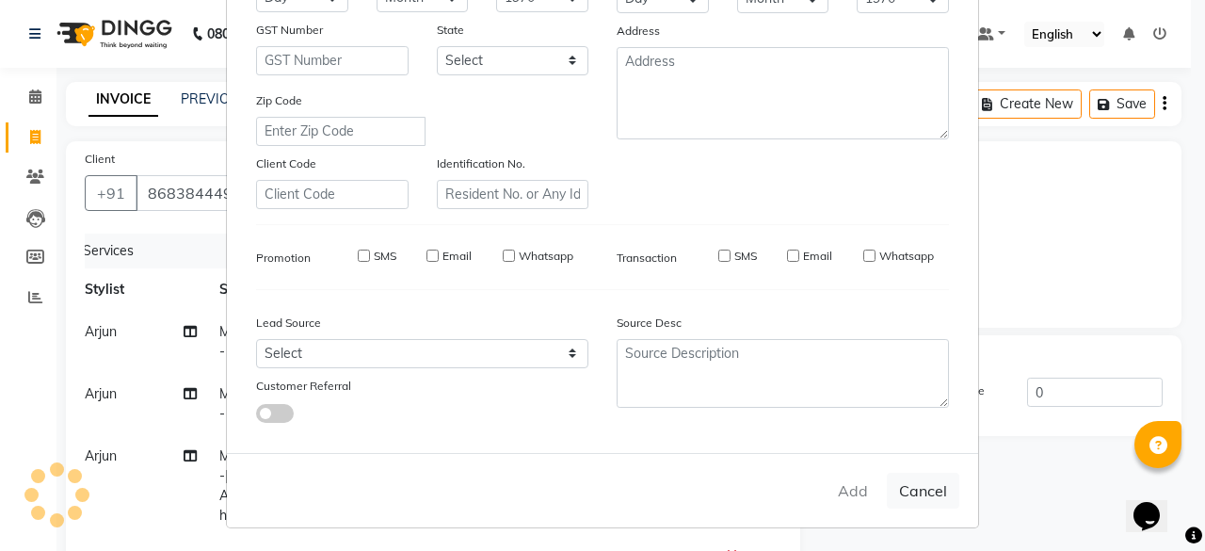
checkbox input "false"
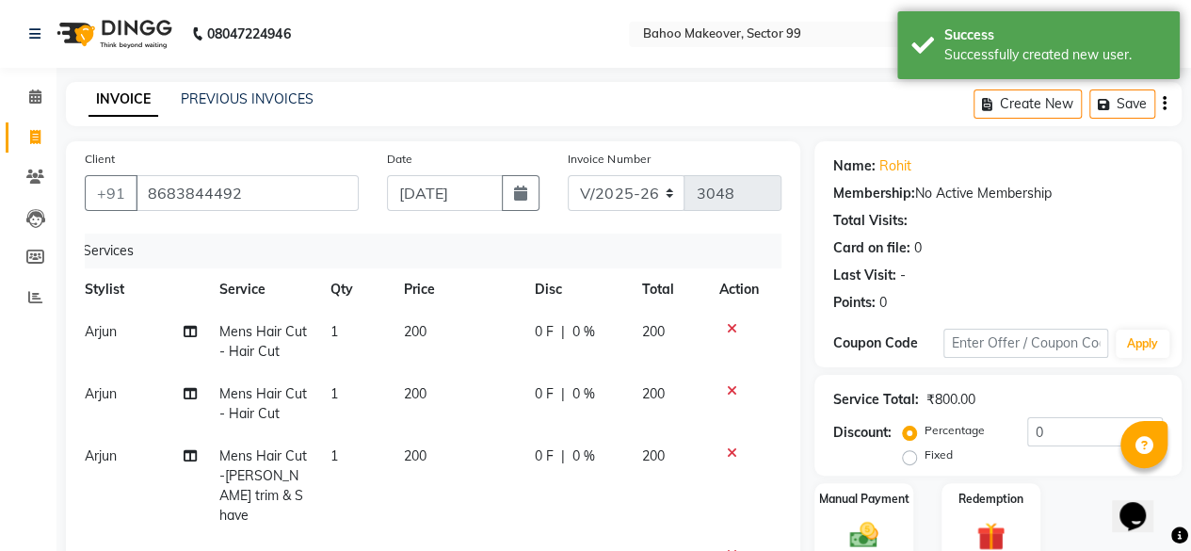
scroll to position [367, 0]
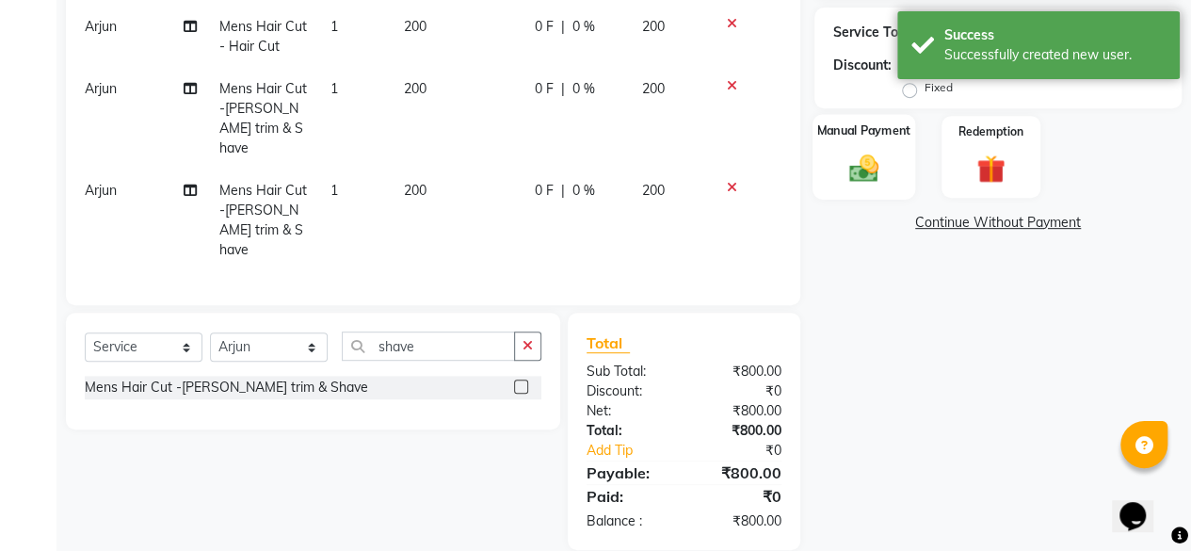
click at [868, 172] on img at bounding box center [864, 168] width 48 height 34
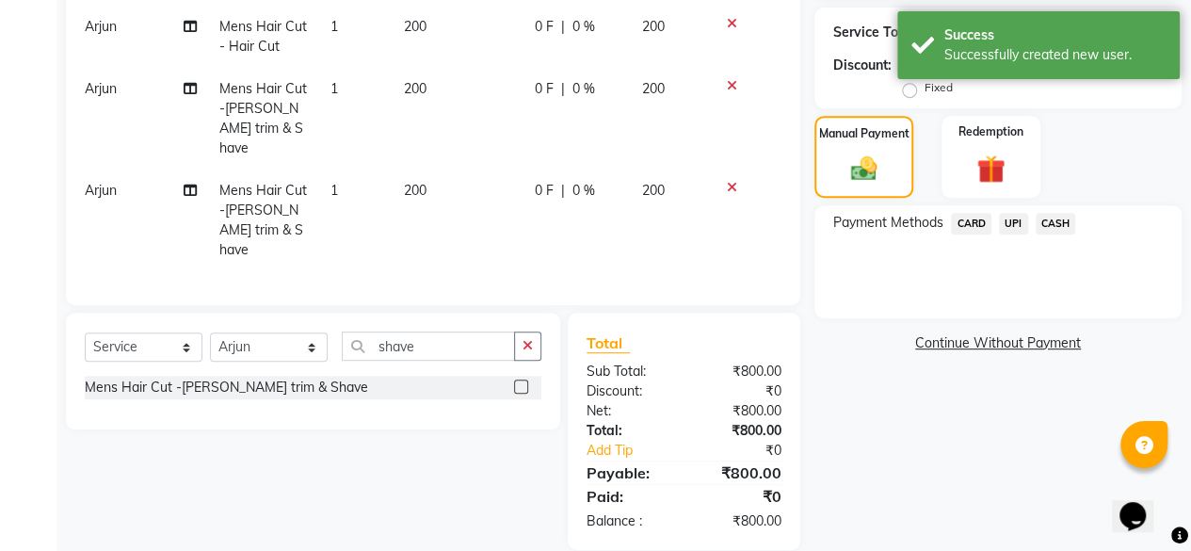
click at [1016, 220] on span "UPI" at bounding box center [1013, 224] width 29 height 22
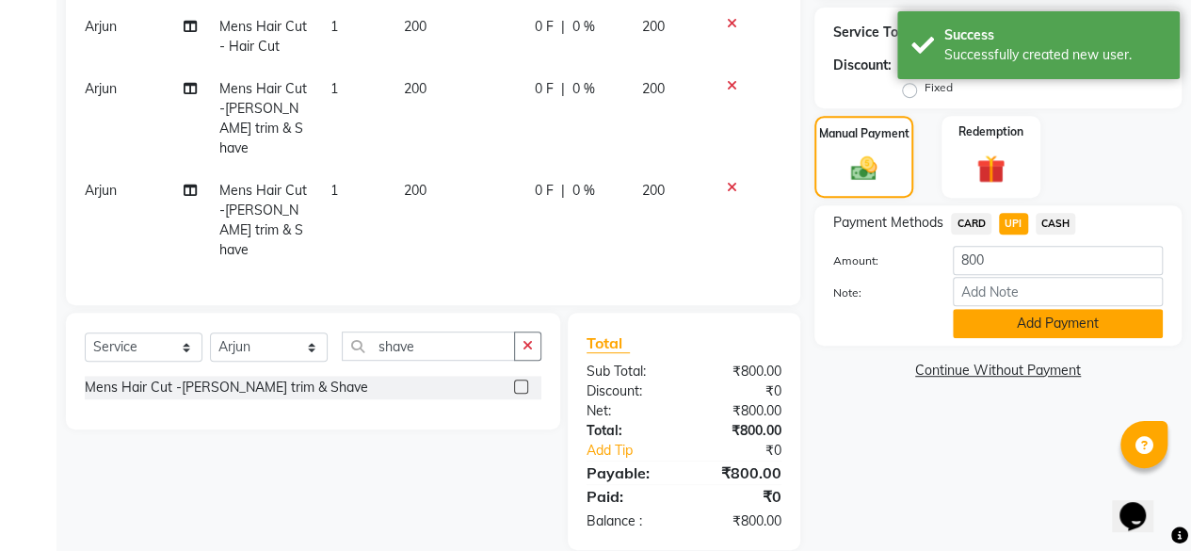
click at [1056, 326] on button "Add Payment" at bounding box center [1058, 323] width 210 height 29
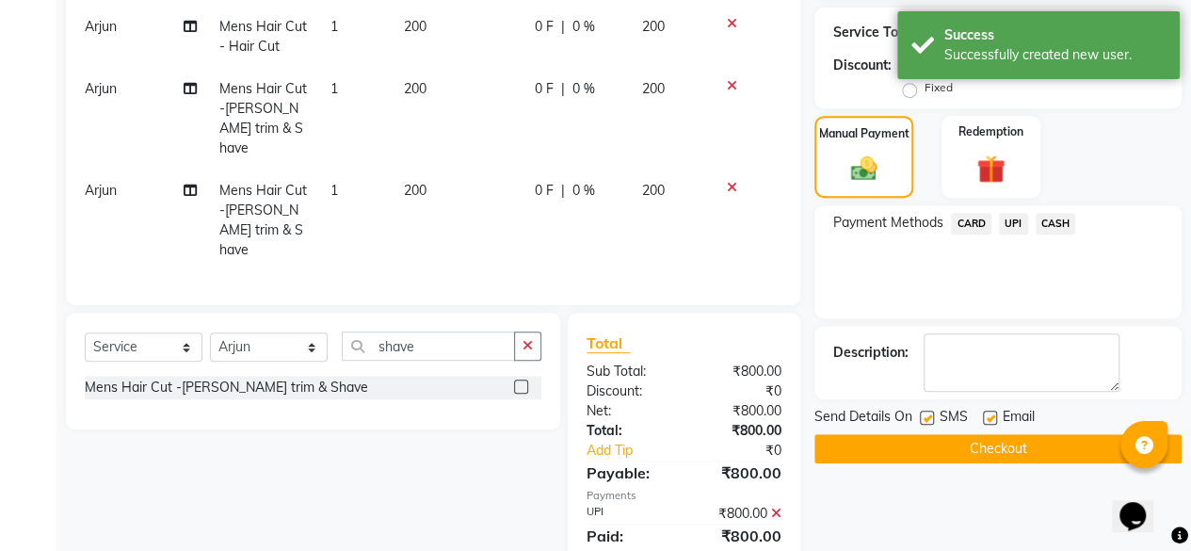
scroll to position [407, 0]
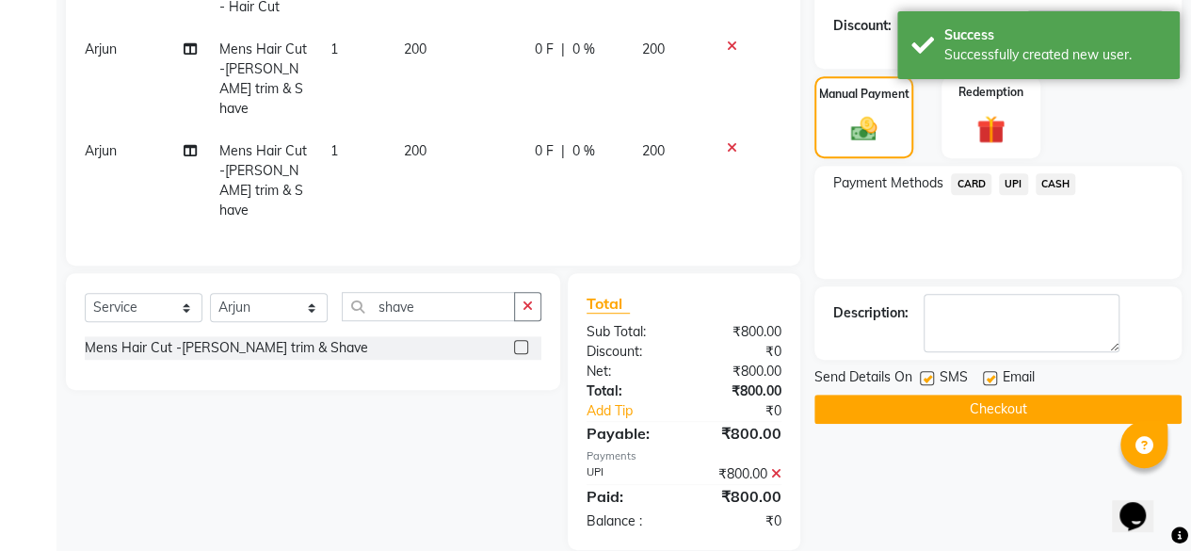
click at [997, 406] on button "Checkout" at bounding box center [997, 408] width 367 height 29
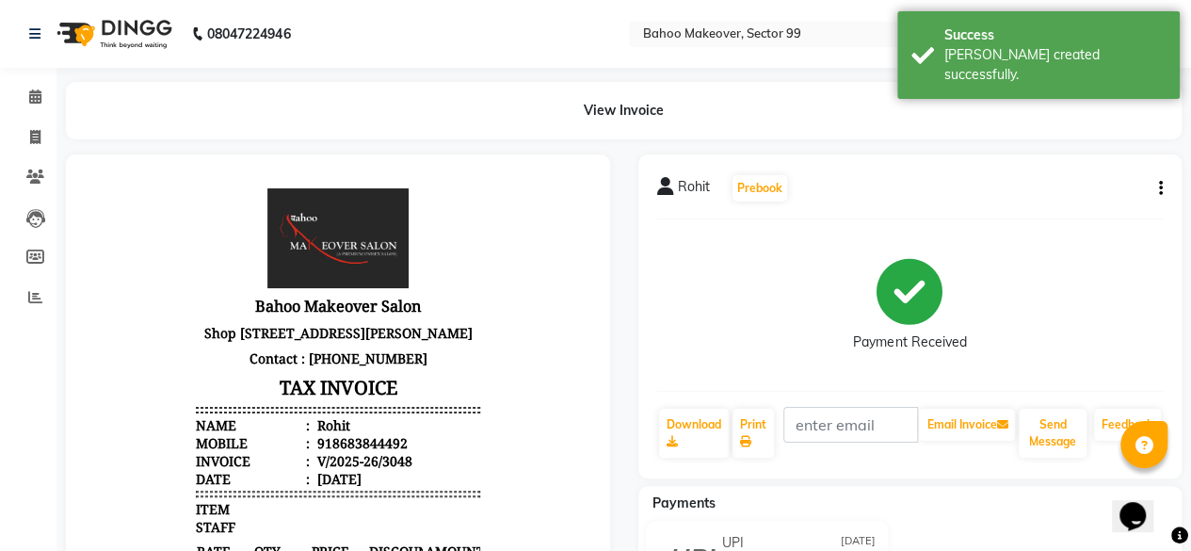
scroll to position [503, 0]
